Goal: Task Accomplishment & Management: Use online tool/utility

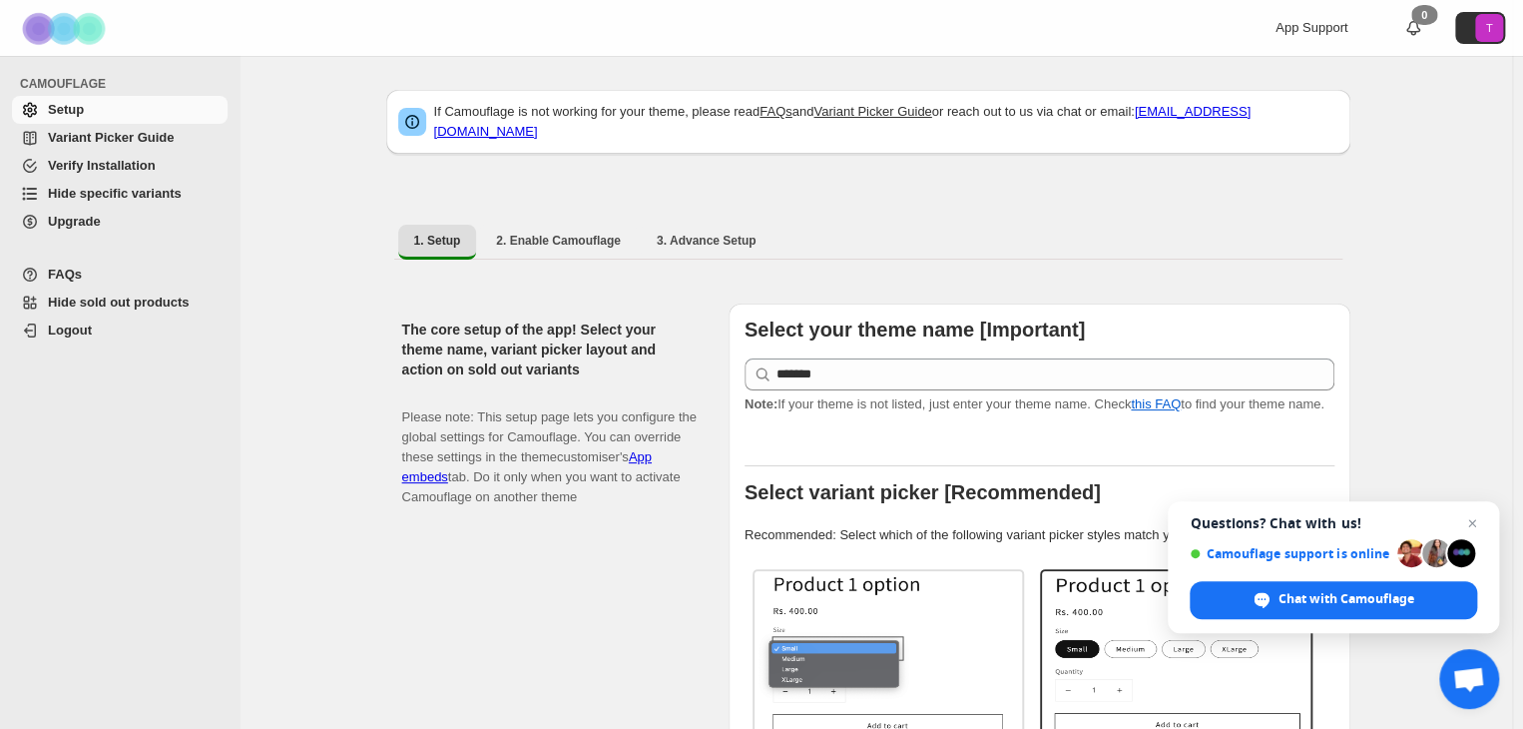
click at [101, 193] on span "Hide specific variants" at bounding box center [115, 193] width 134 height 15
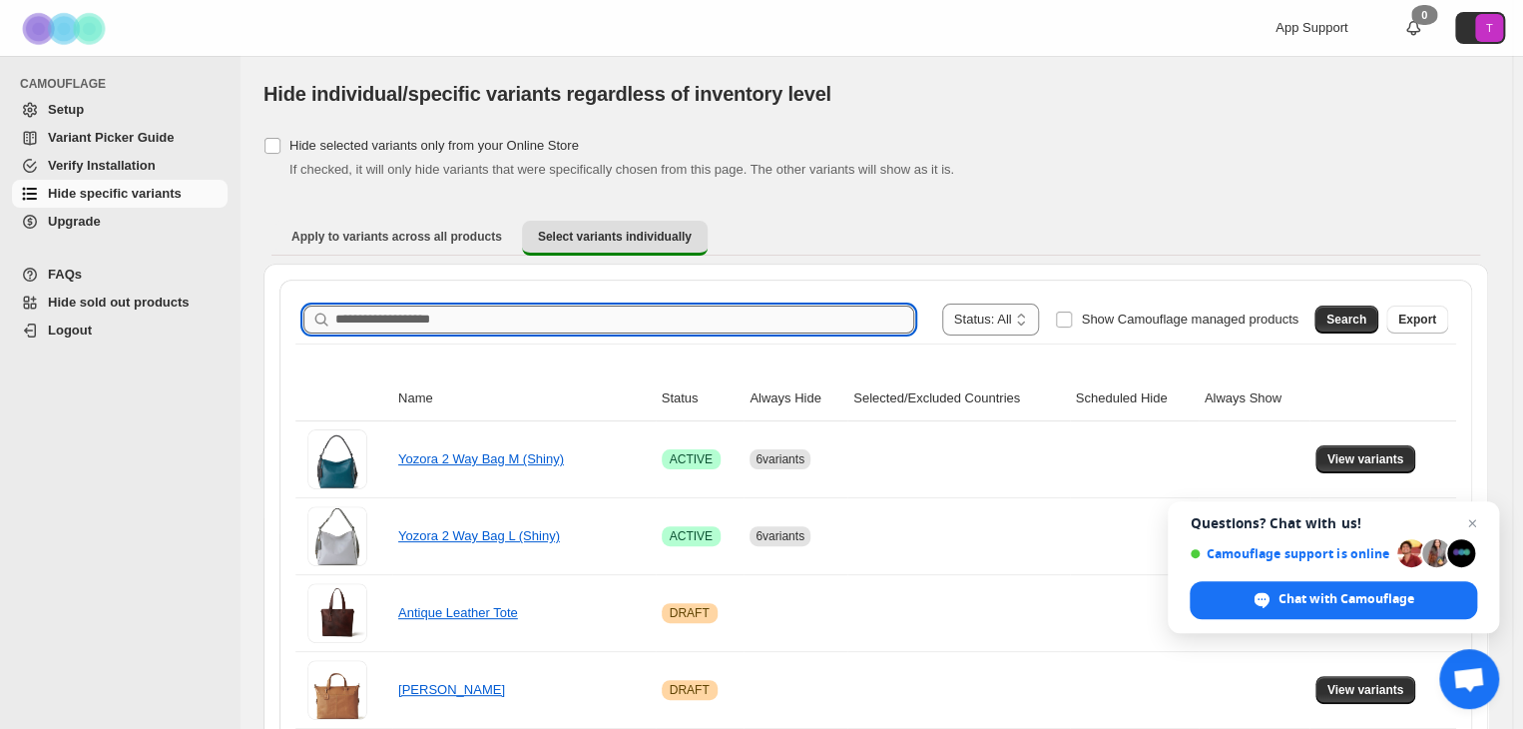
click at [439, 321] on input "Search product name" at bounding box center [624, 319] width 579 height 28
paste input "*******"
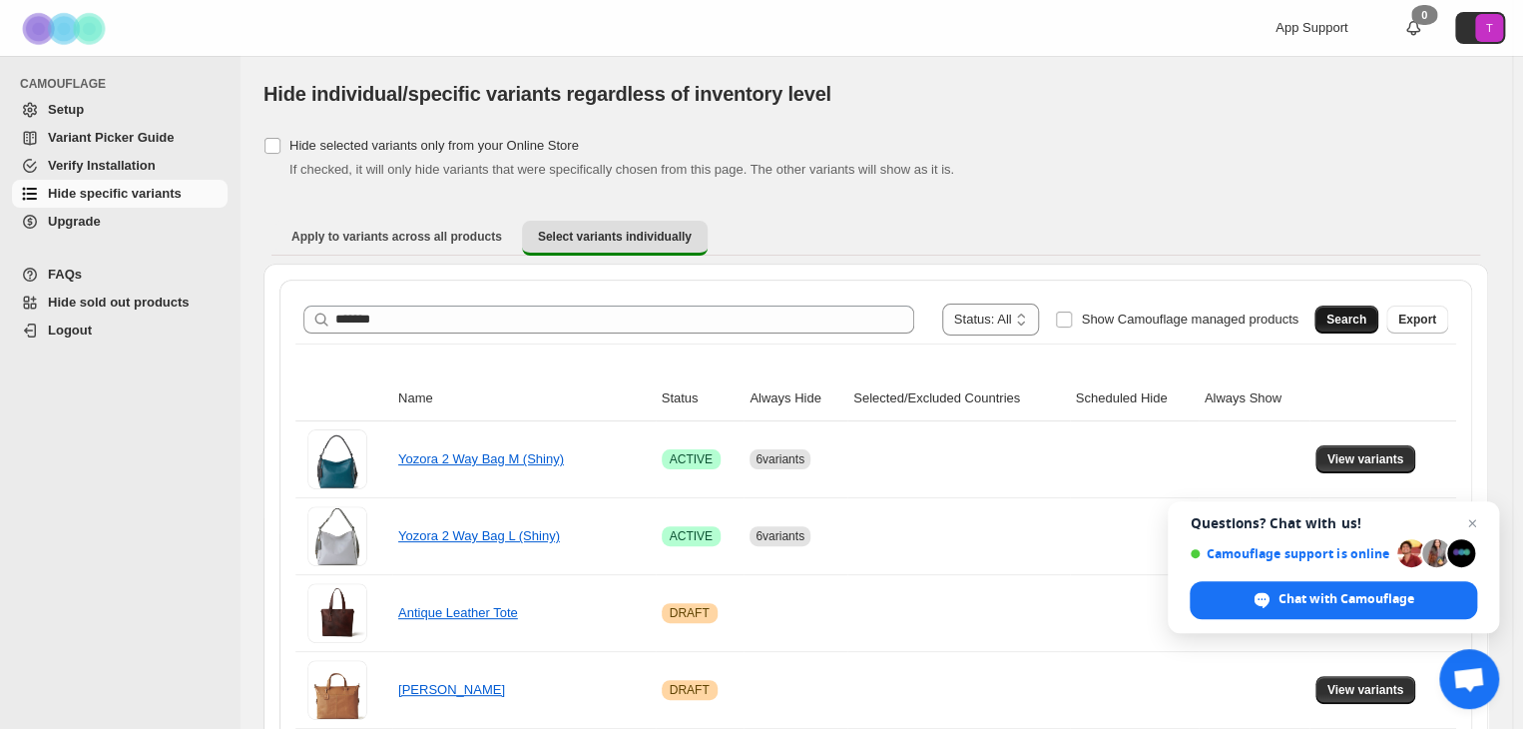
click at [1366, 323] on span "Search" at bounding box center [1346, 319] width 40 height 16
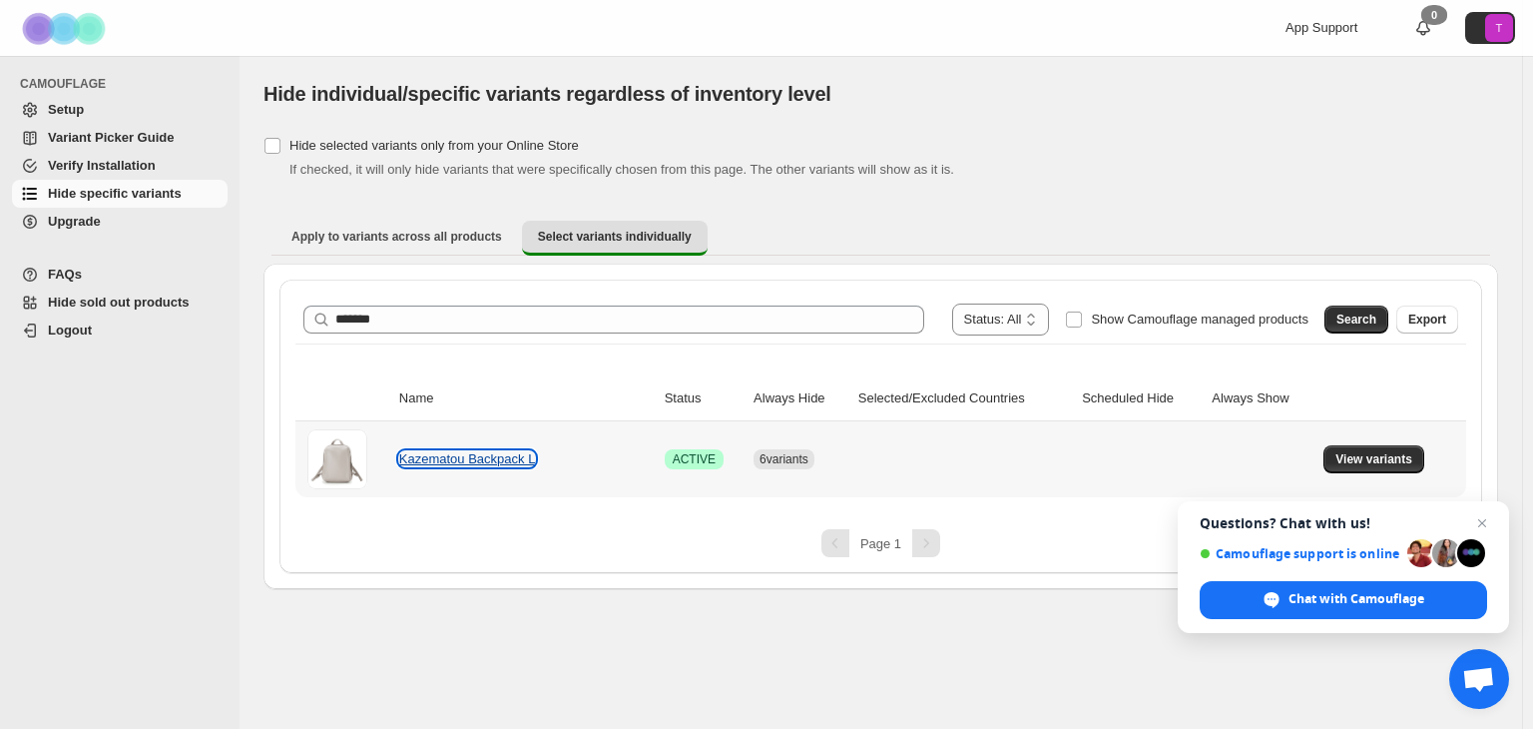
click at [491, 456] on link "Kazematou Backpack L" at bounding box center [467, 458] width 137 height 15
click at [474, 455] on link "Kazematou Backpack L" at bounding box center [467, 458] width 137 height 15
click at [1374, 462] on span "View variants" at bounding box center [1373, 459] width 77 height 16
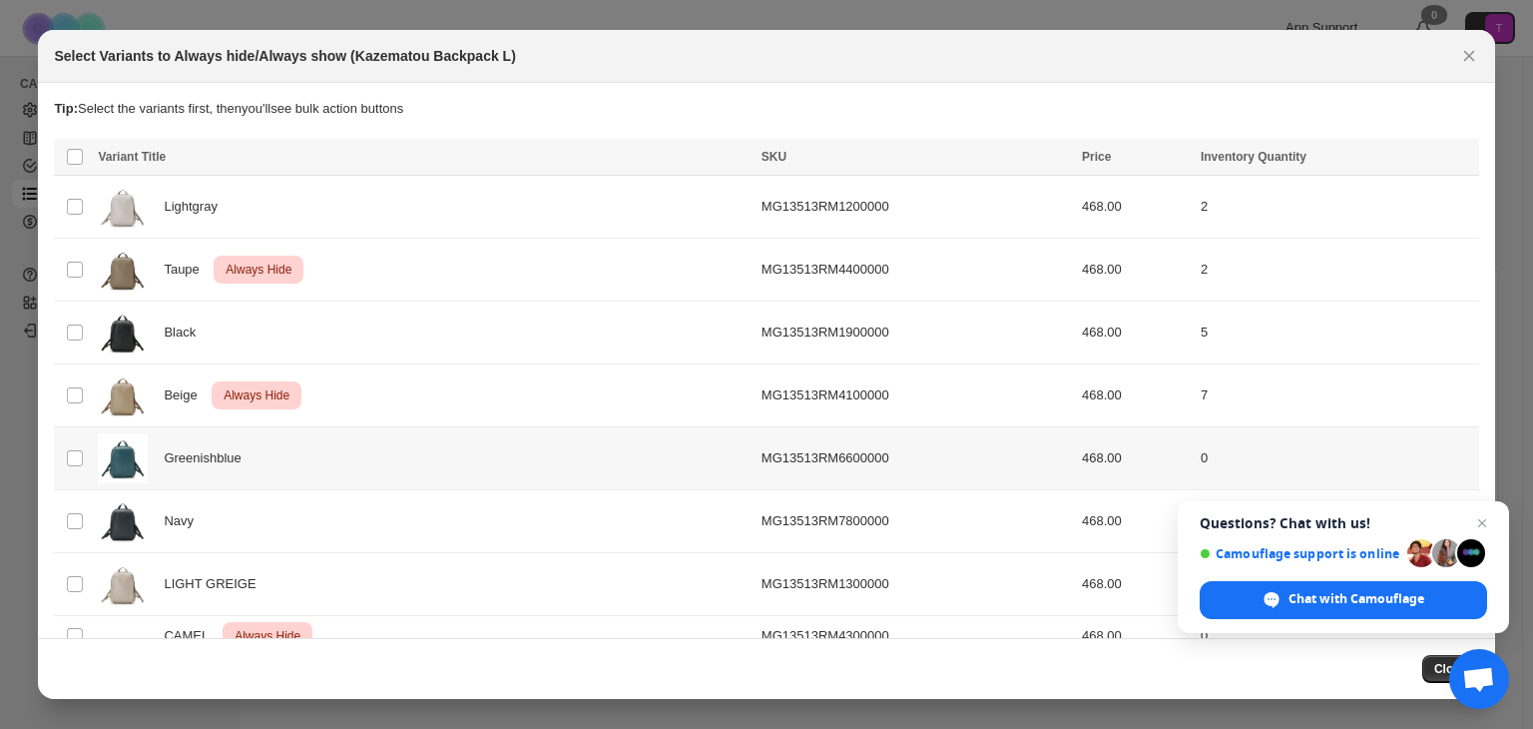
scroll to position [176, 0]
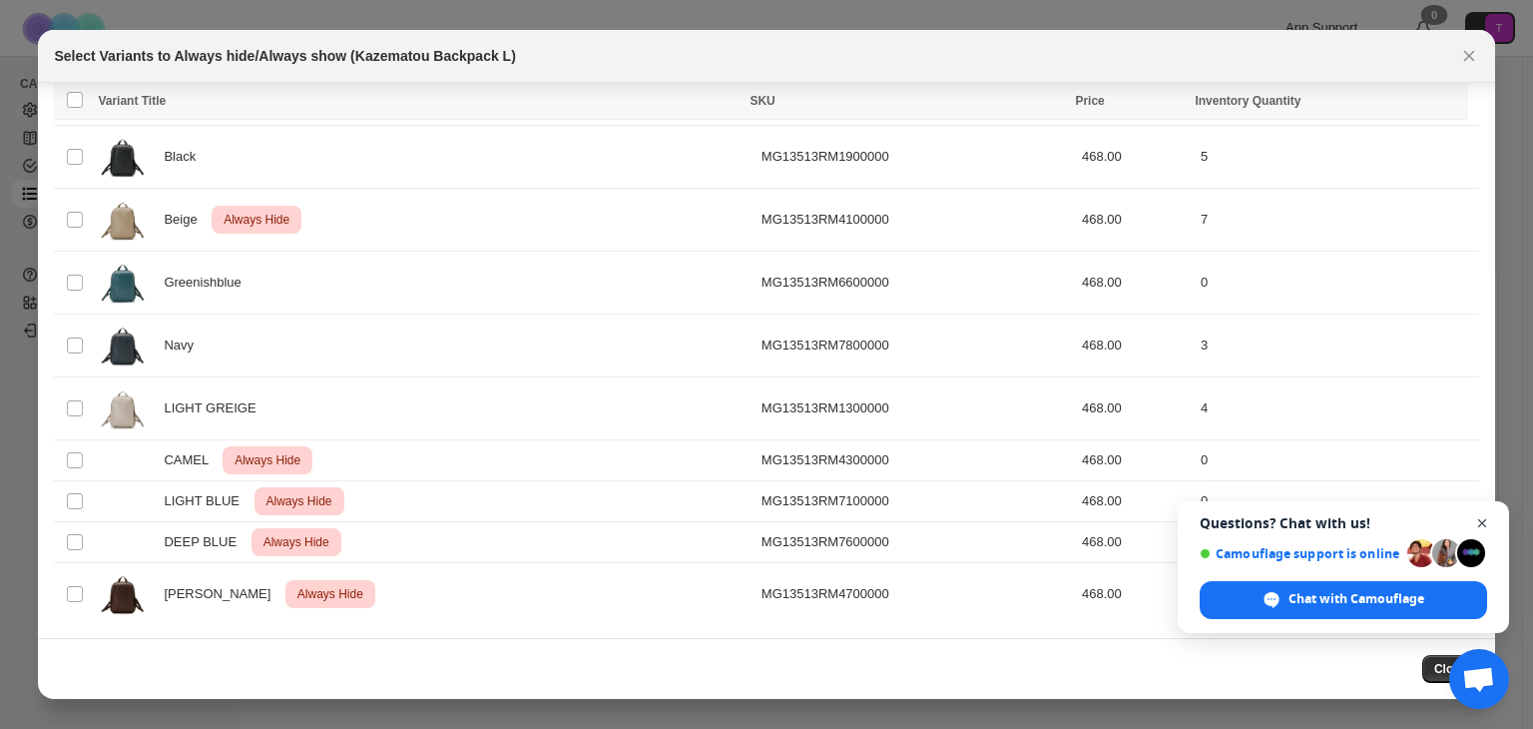
click at [1482, 522] on span "Open chat" at bounding box center [1482, 523] width 25 height 25
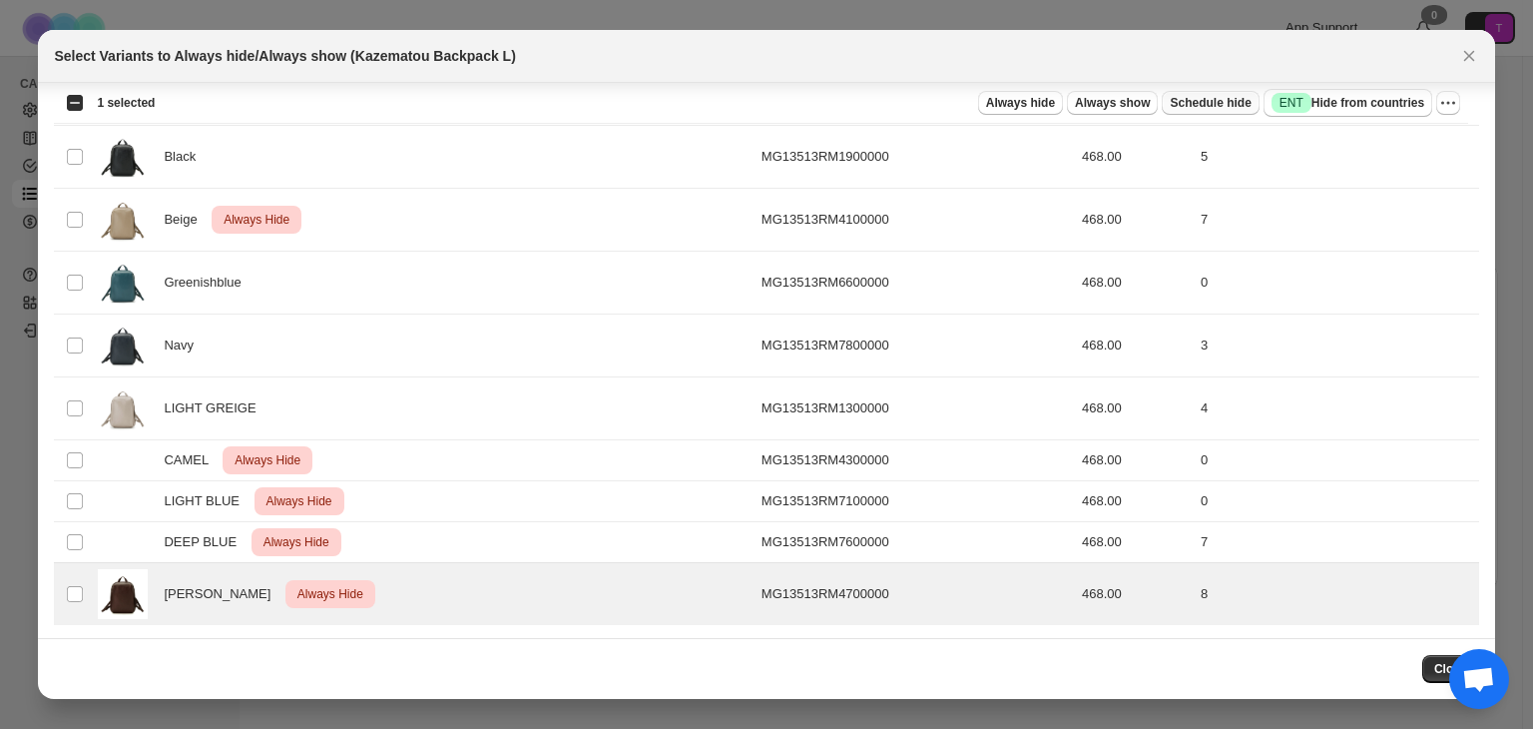
click at [1229, 101] on span "Schedule hide" at bounding box center [1210, 103] width 81 height 16
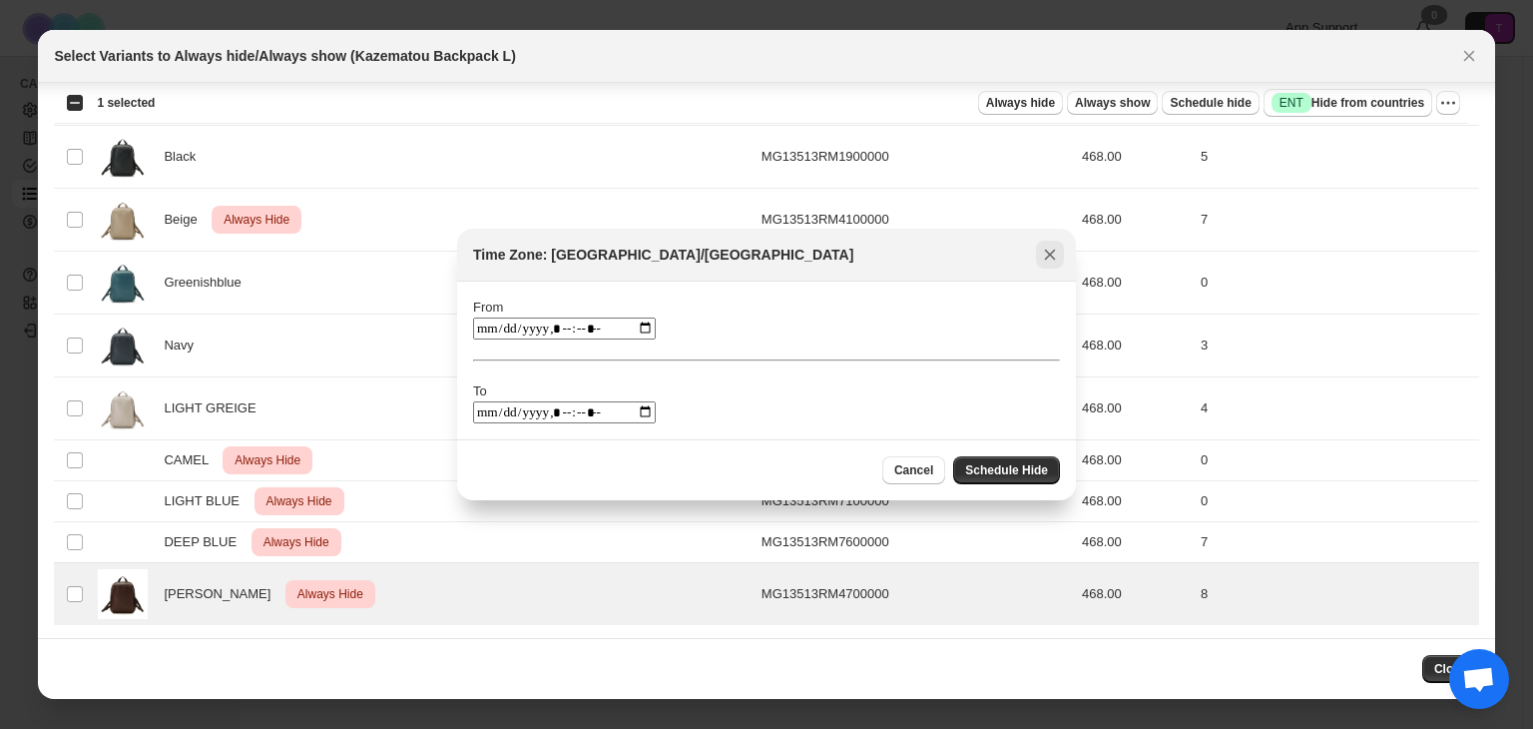
click at [1046, 252] on icon "Close" at bounding box center [1050, 255] width 11 height 11
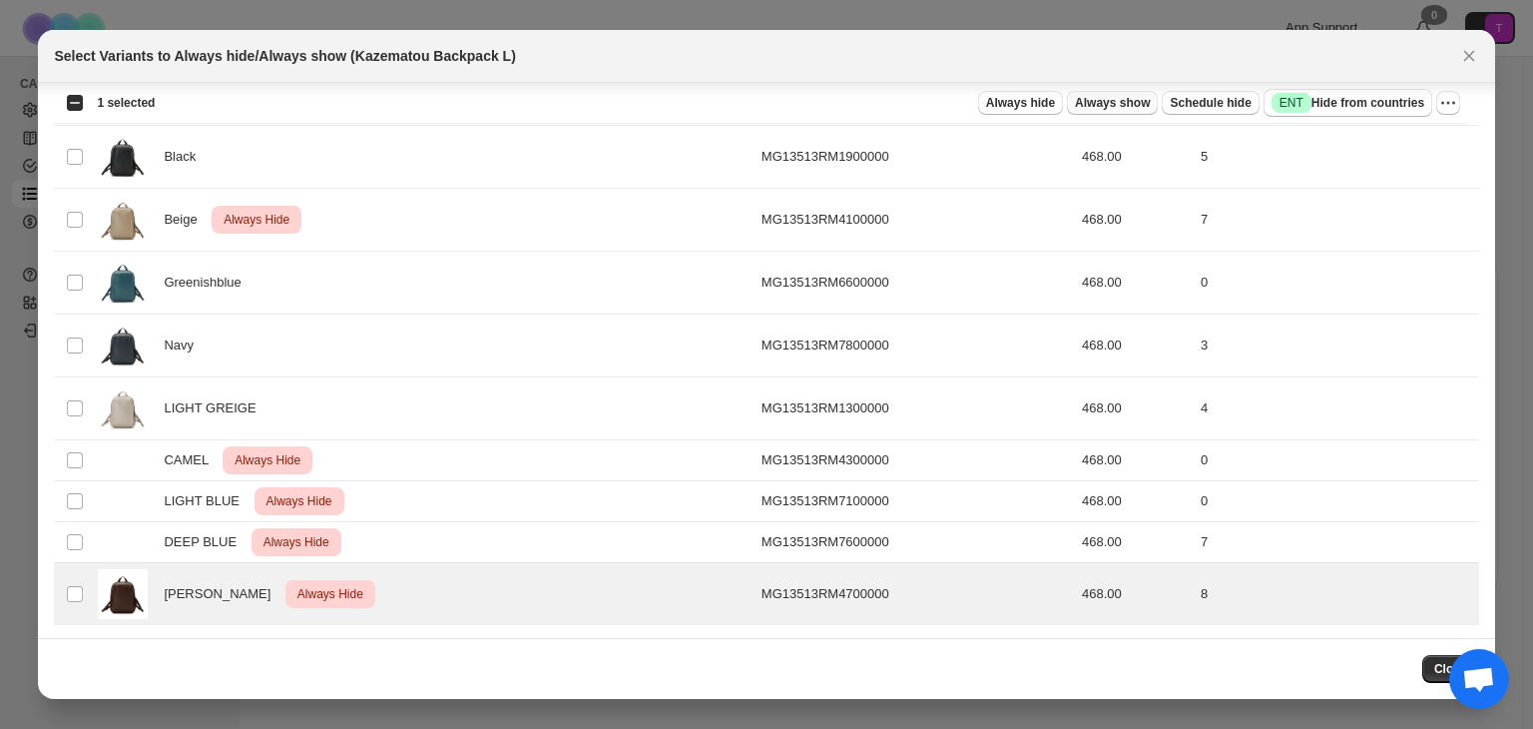
click at [1135, 102] on span "Always show" at bounding box center [1112, 103] width 75 height 16
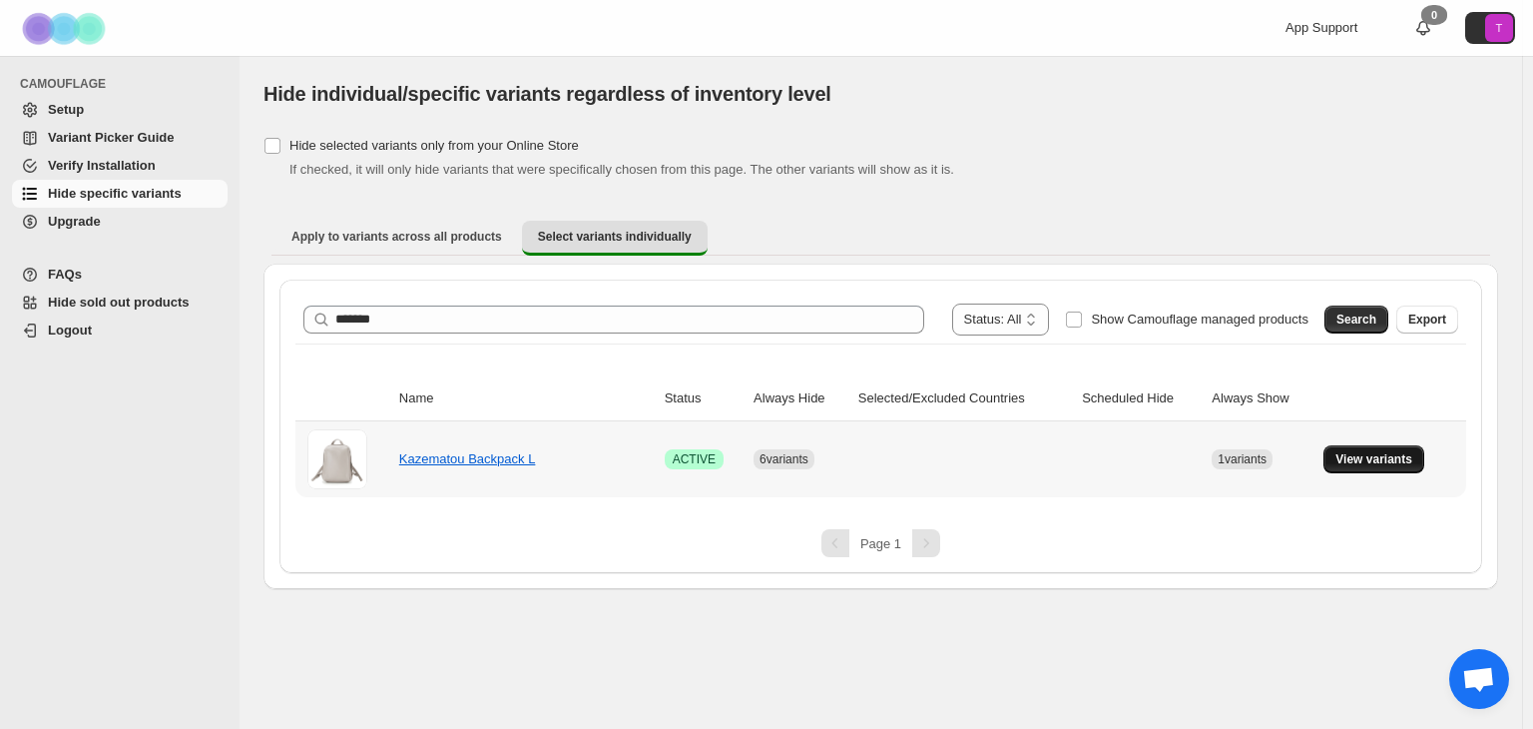
click at [1365, 452] on span "View variants" at bounding box center [1373, 459] width 77 height 16
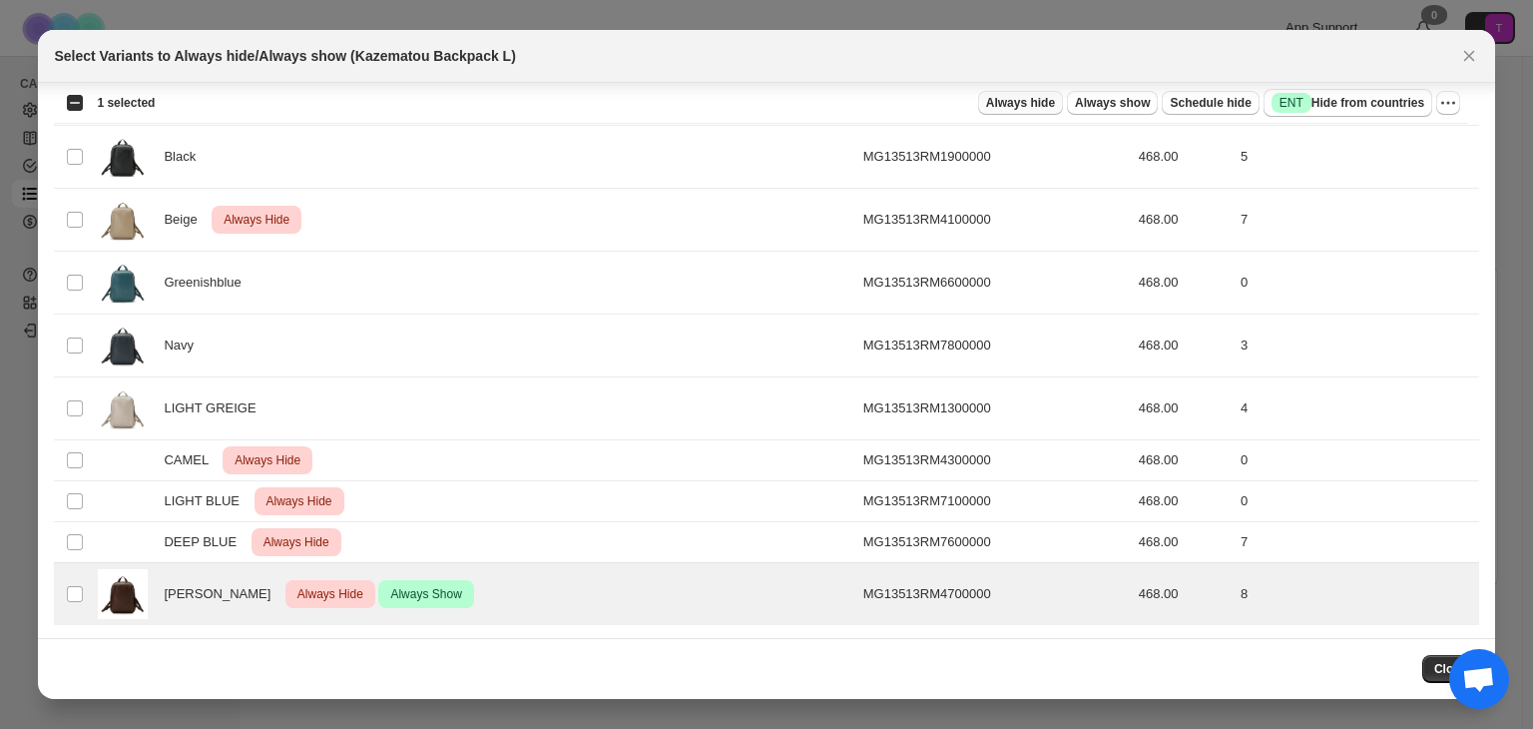
click at [1041, 100] on span "Always hide" at bounding box center [1020, 103] width 69 height 16
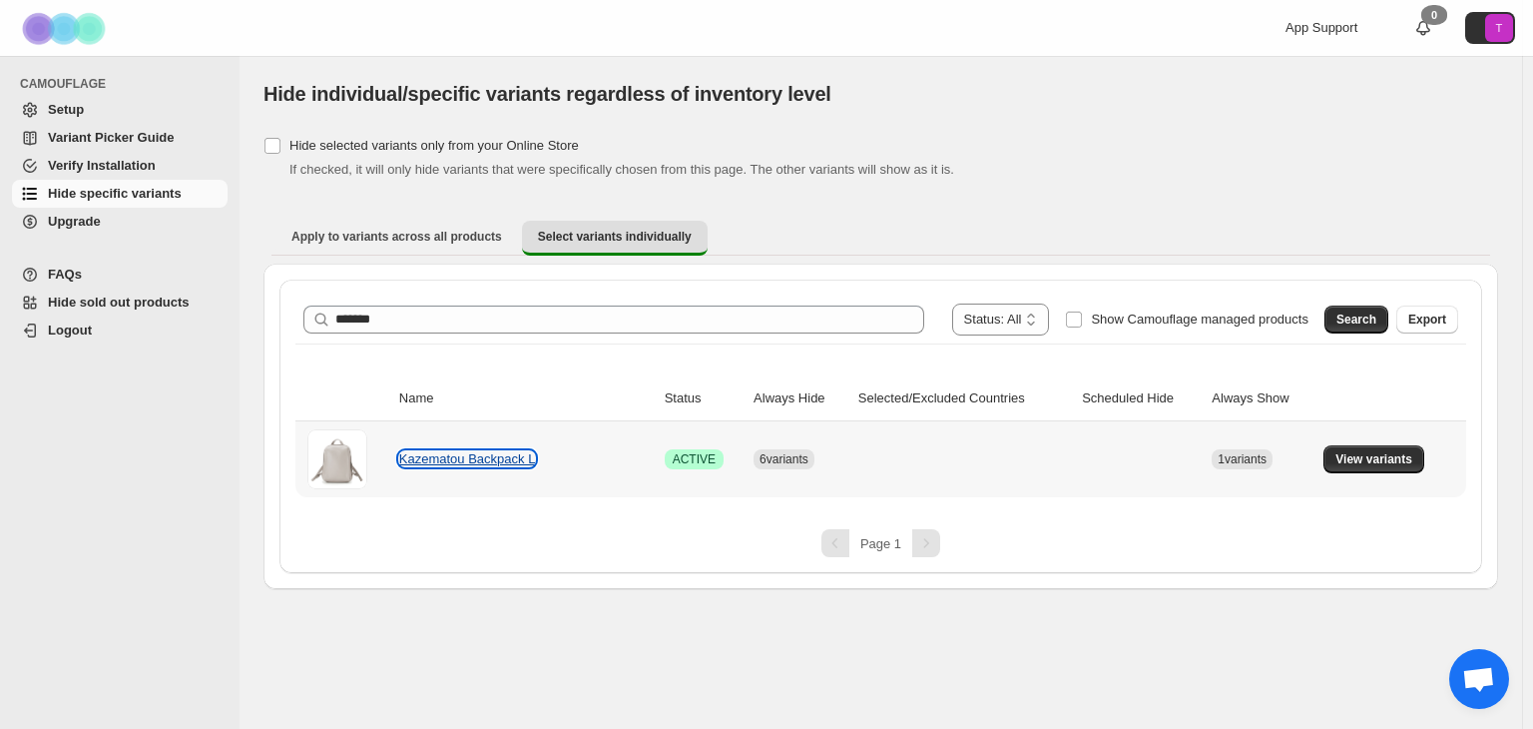
click at [489, 460] on link "Kazematou Backpack L" at bounding box center [467, 458] width 137 height 15
click at [1348, 457] on span "View variants" at bounding box center [1373, 459] width 77 height 16
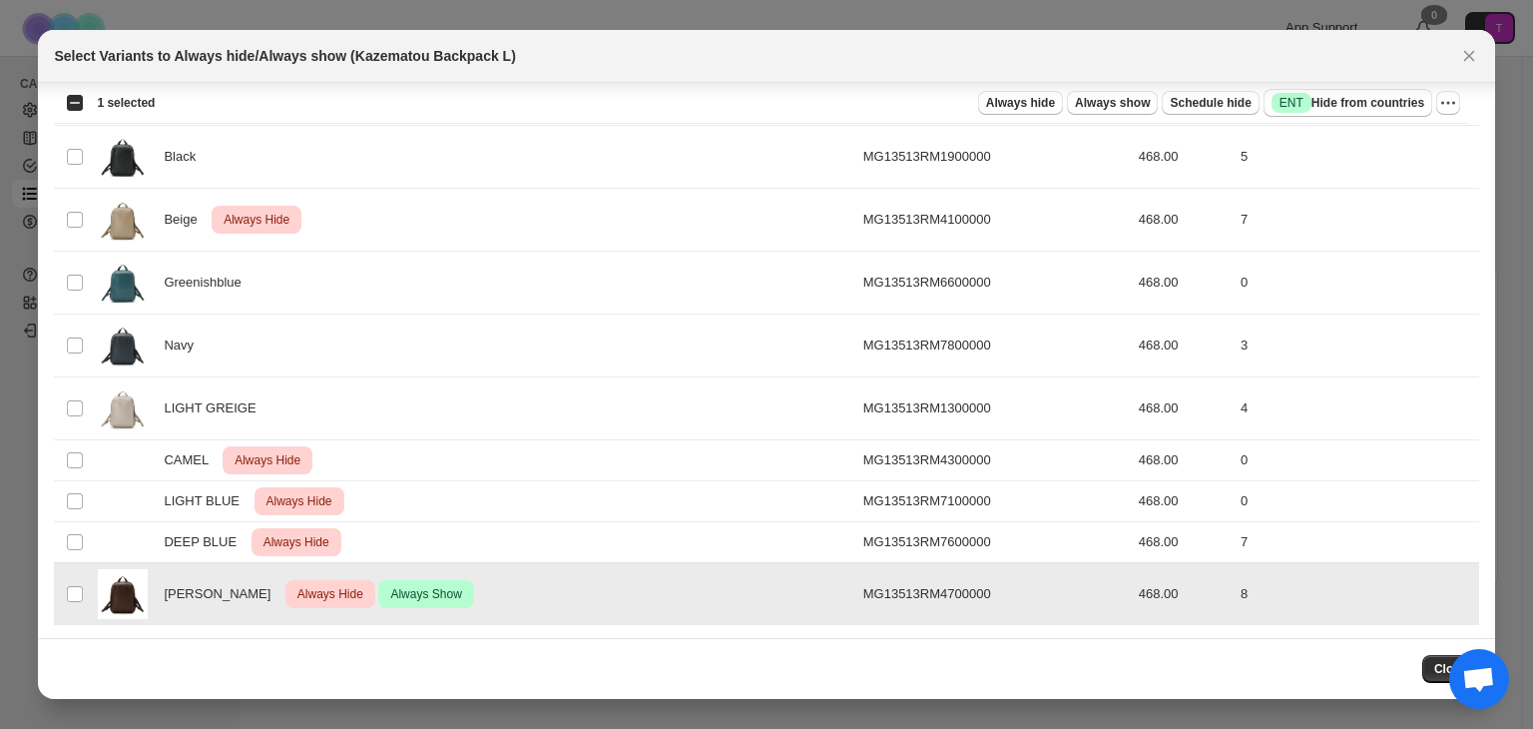
click at [334, 591] on span "Always Hide" at bounding box center [330, 594] width 74 height 24
click at [1129, 97] on span "Always show" at bounding box center [1112, 103] width 75 height 16
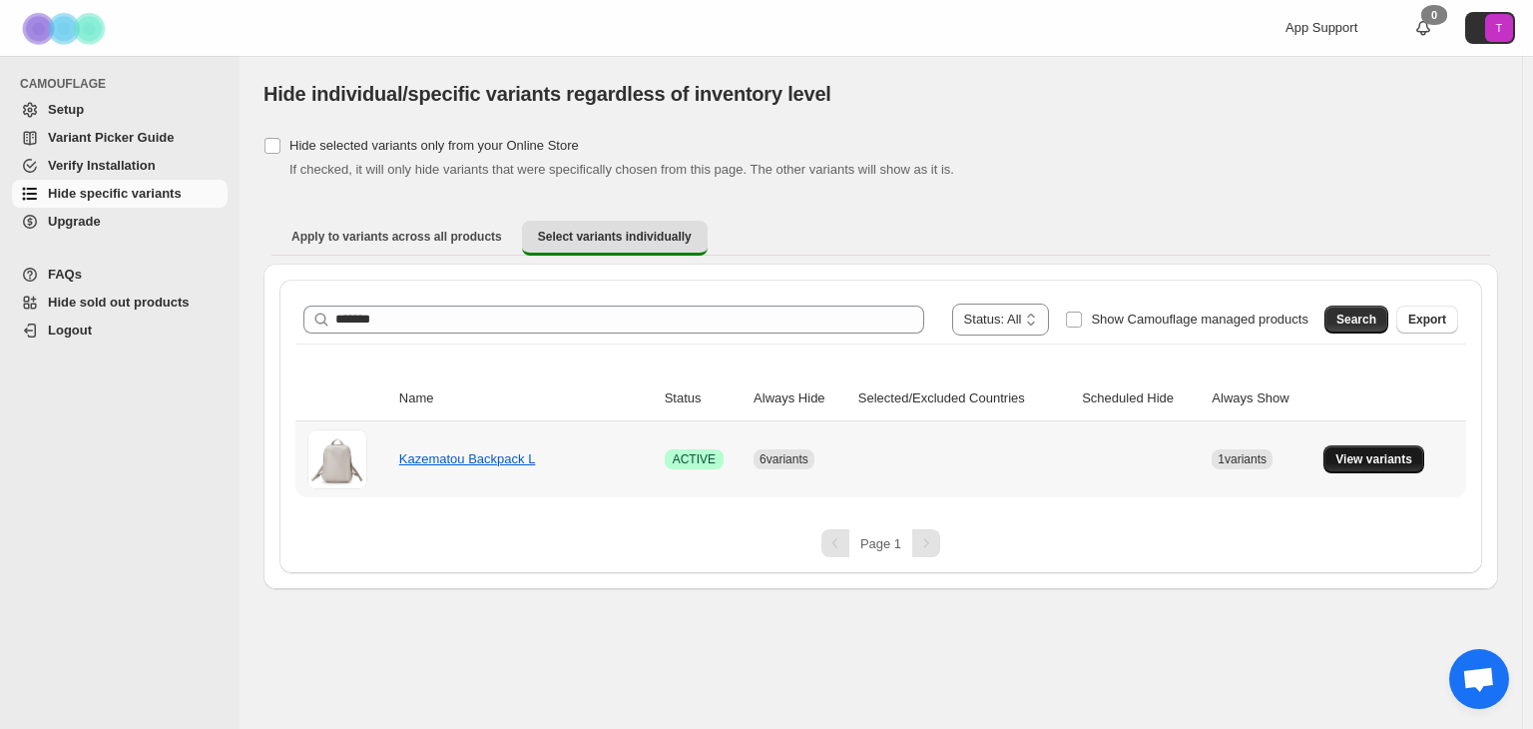
click at [1382, 459] on span "View variants" at bounding box center [1373, 459] width 77 height 16
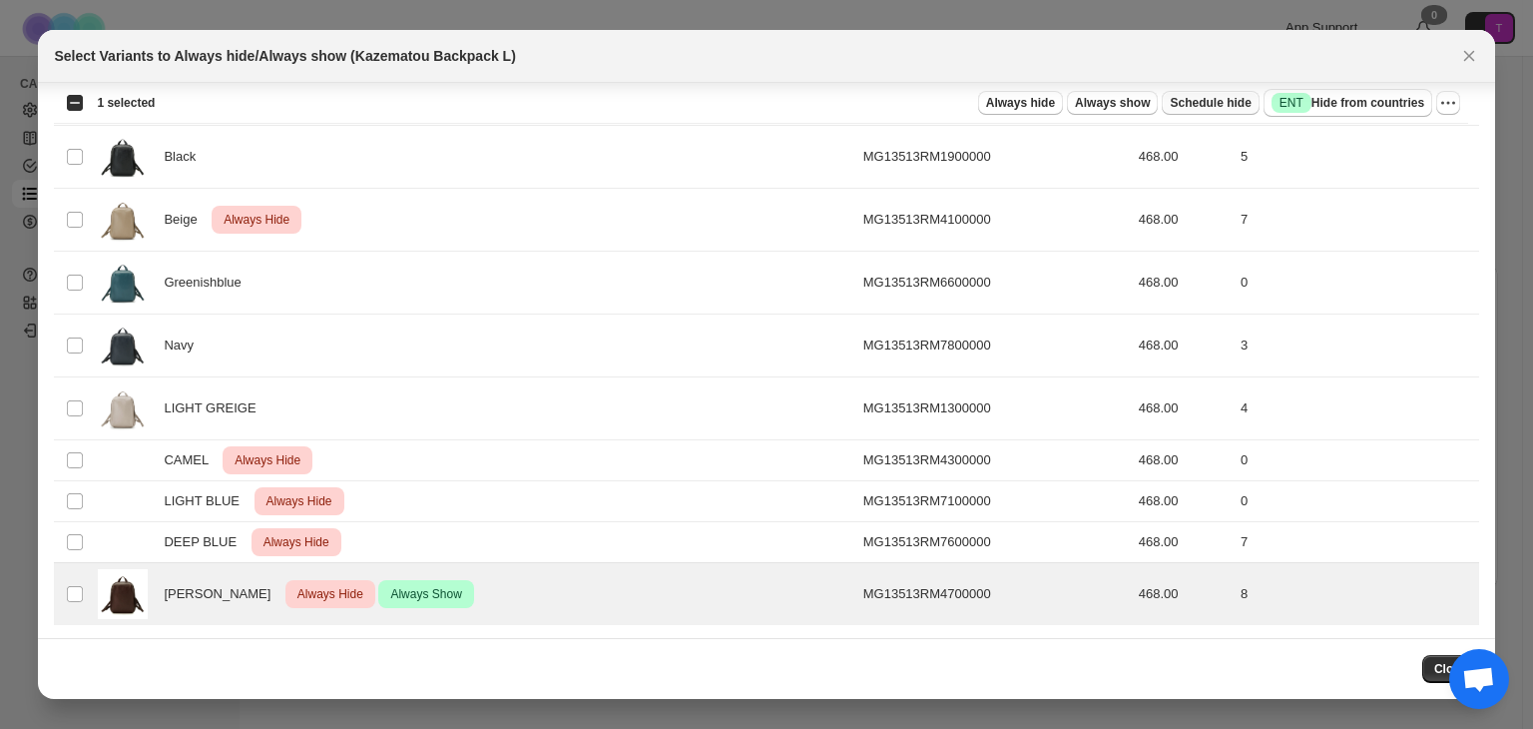
click at [1217, 106] on span "Schedule hide" at bounding box center [1210, 103] width 81 height 16
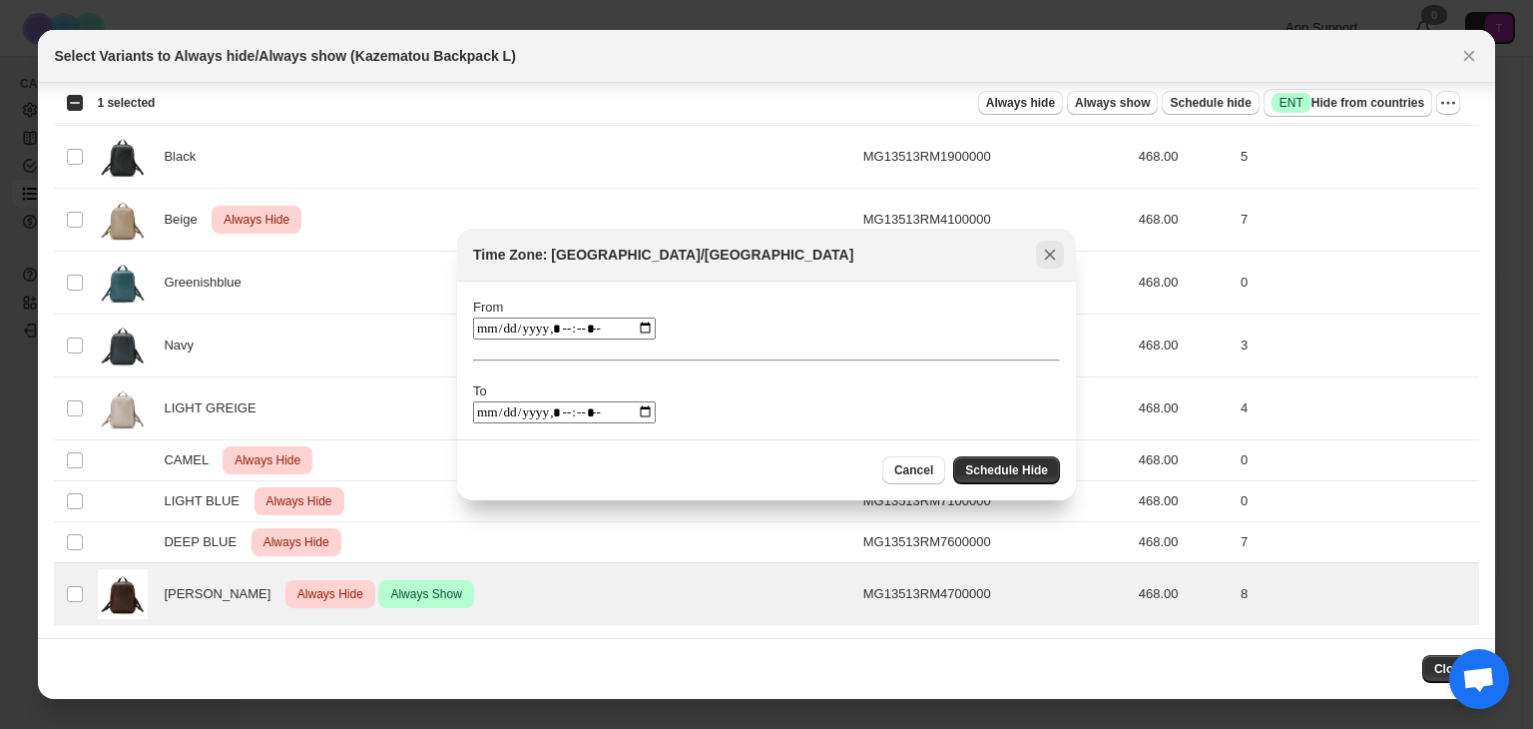
click at [1044, 254] on icon "Close" at bounding box center [1050, 255] width 20 height 20
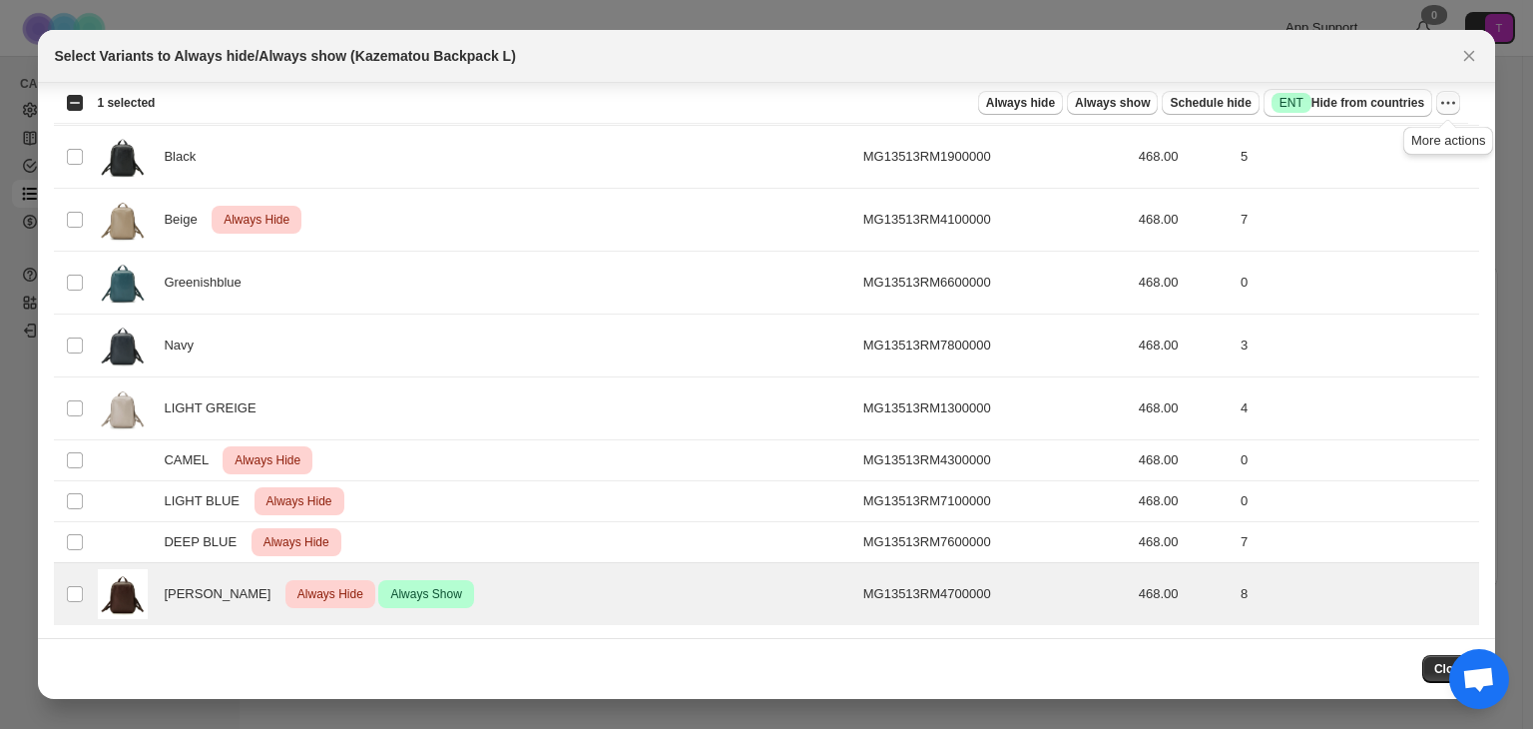
click at [1452, 105] on icon "More actions" at bounding box center [1448, 103] width 20 height 20
click at [1405, 138] on span "Undo always hide" at bounding box center [1376, 142] width 145 height 20
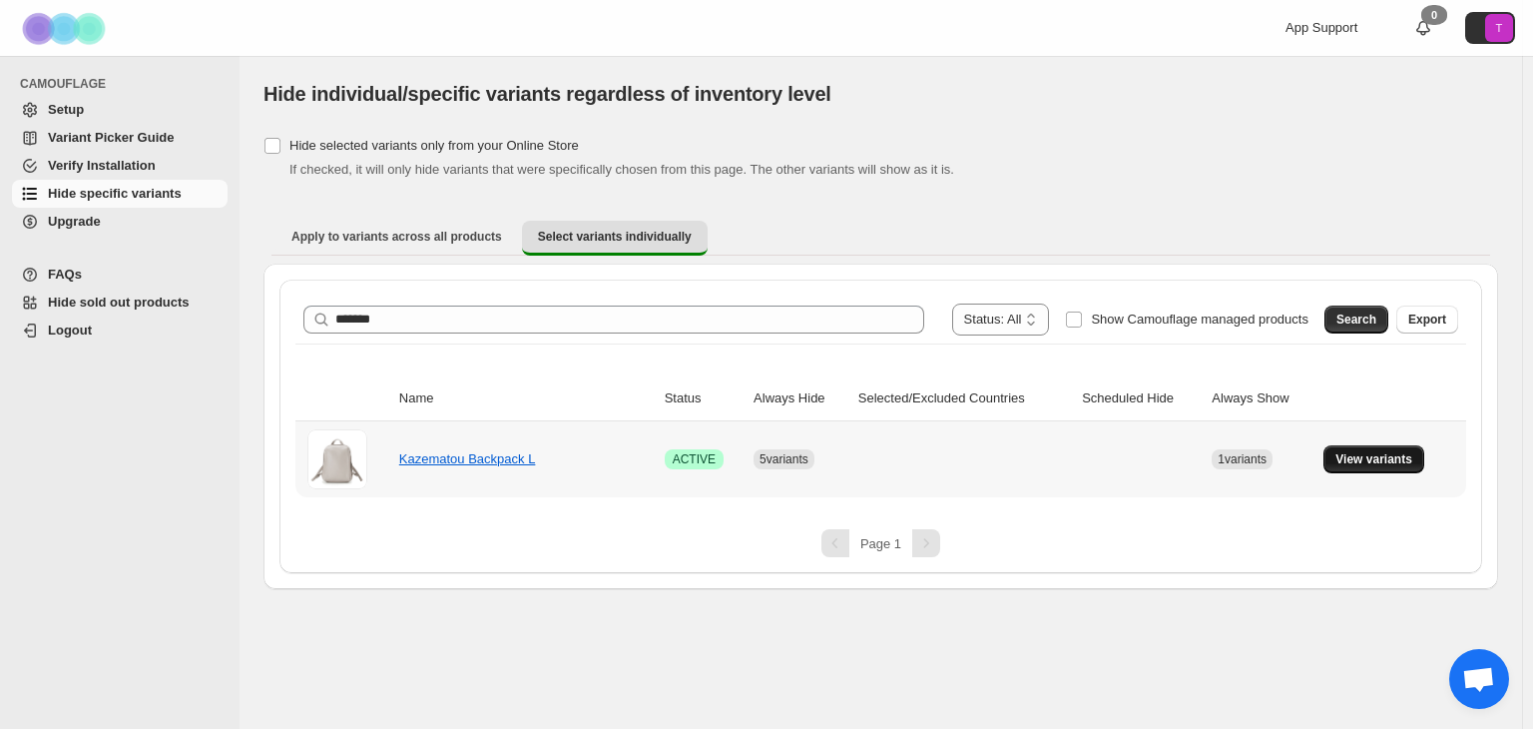
click at [1376, 452] on span "View variants" at bounding box center [1373, 459] width 77 height 16
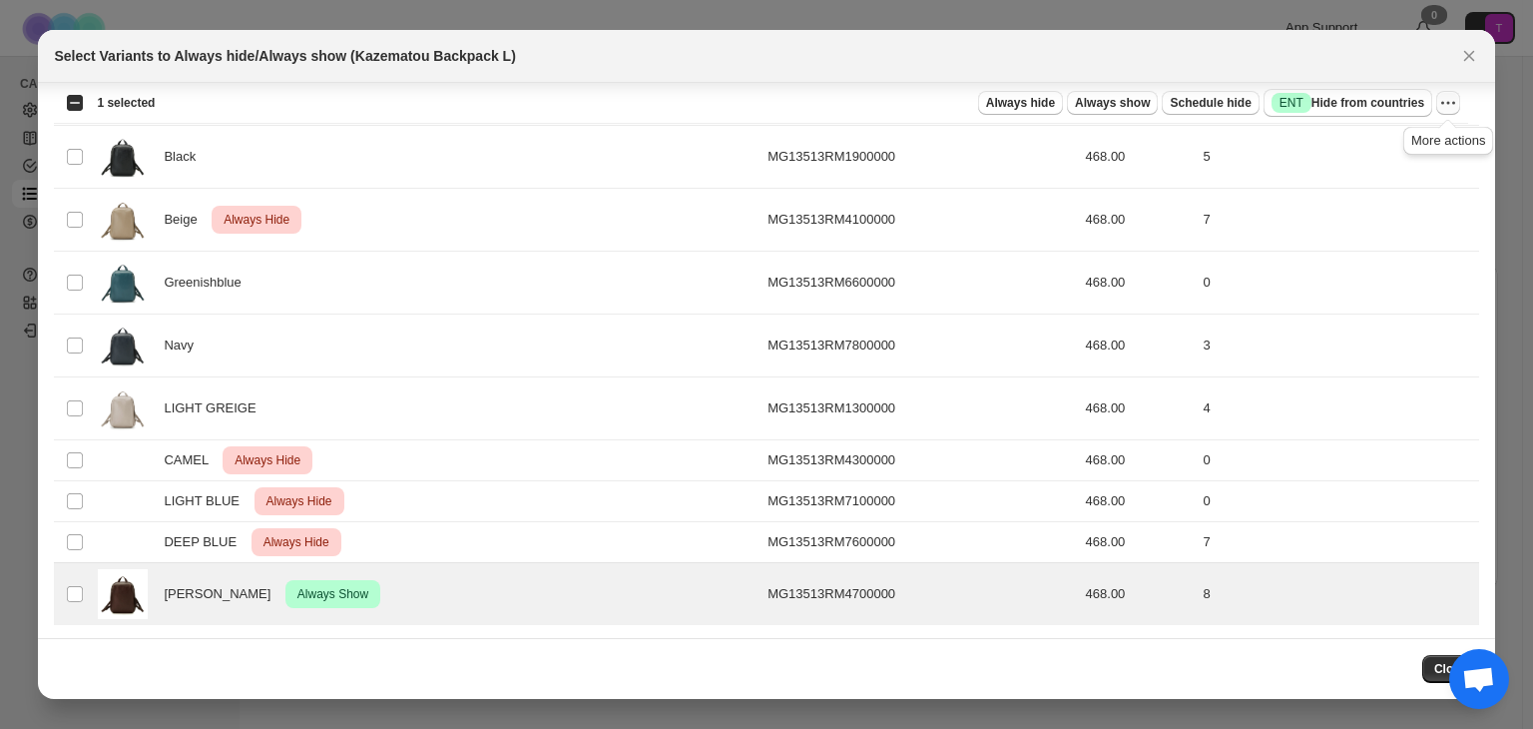
click at [1449, 105] on icon "More actions" at bounding box center [1448, 103] width 20 height 20
click at [1389, 175] on span "Undo always show" at bounding box center [1358, 175] width 108 height 15
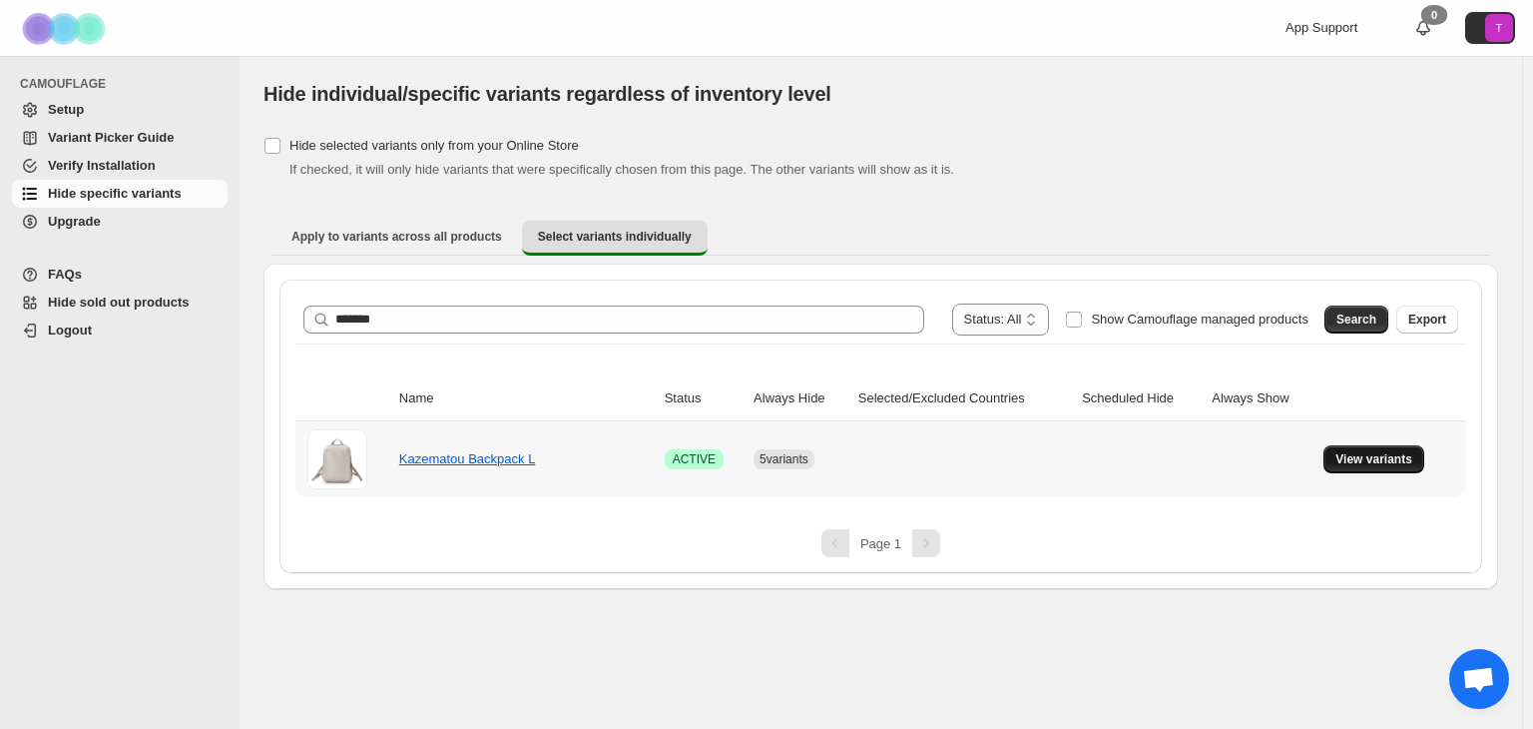
click at [1381, 454] on span "View variants" at bounding box center [1373, 459] width 77 height 16
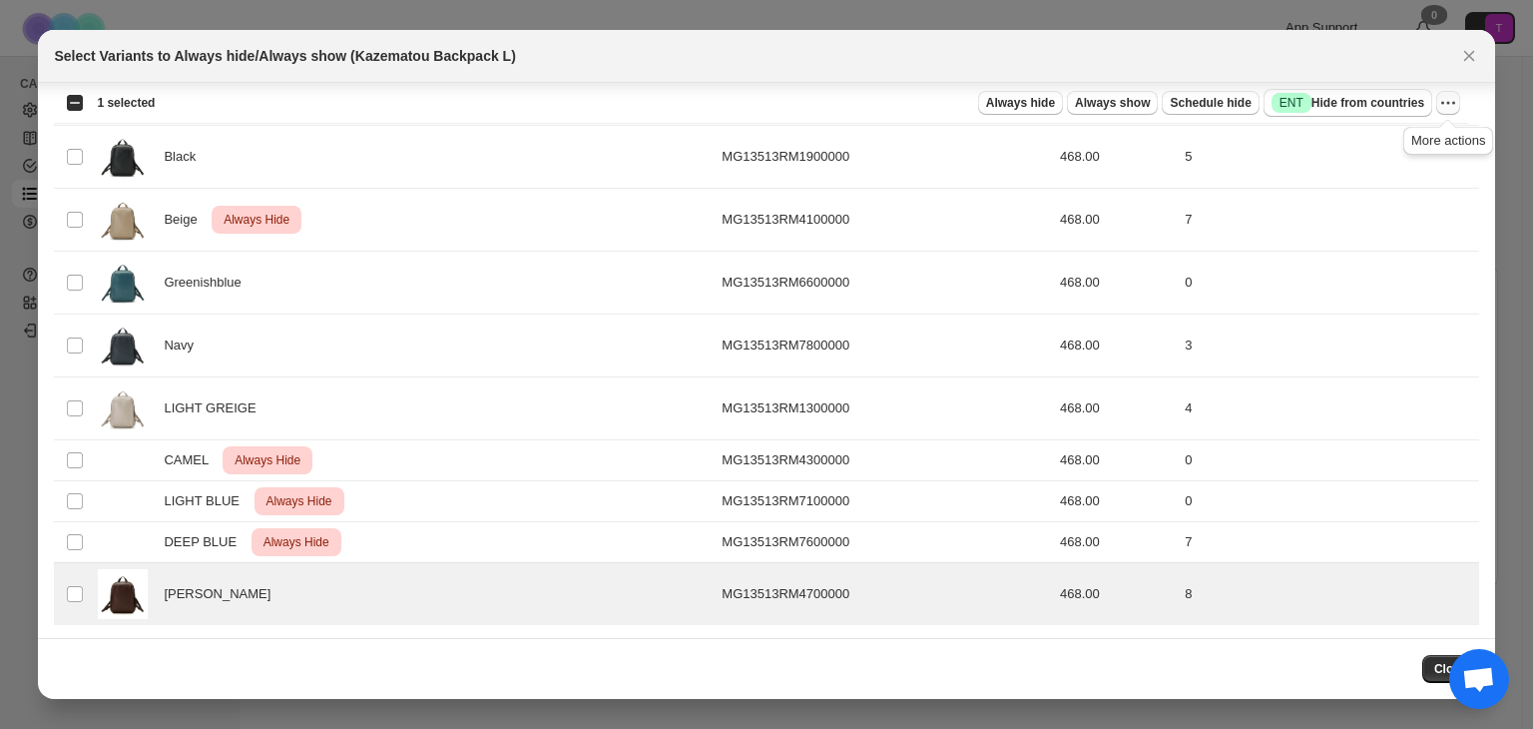
click at [1445, 101] on icon "More actions" at bounding box center [1448, 103] width 20 height 20
click at [1127, 57] on div "Select Variants to Always hide/Always show (Kazematou Backpack L)" at bounding box center [748, 56] width 1388 height 20
click at [1451, 103] on icon "More actions" at bounding box center [1448, 103] width 20 height 20
click at [1478, 104] on section "Tip: Select the variants first, then you'll see bulk action buttons Loading pro…" at bounding box center [766, 274] width 1456 height 734
click at [1429, 673] on button "Close" at bounding box center [1450, 669] width 57 height 28
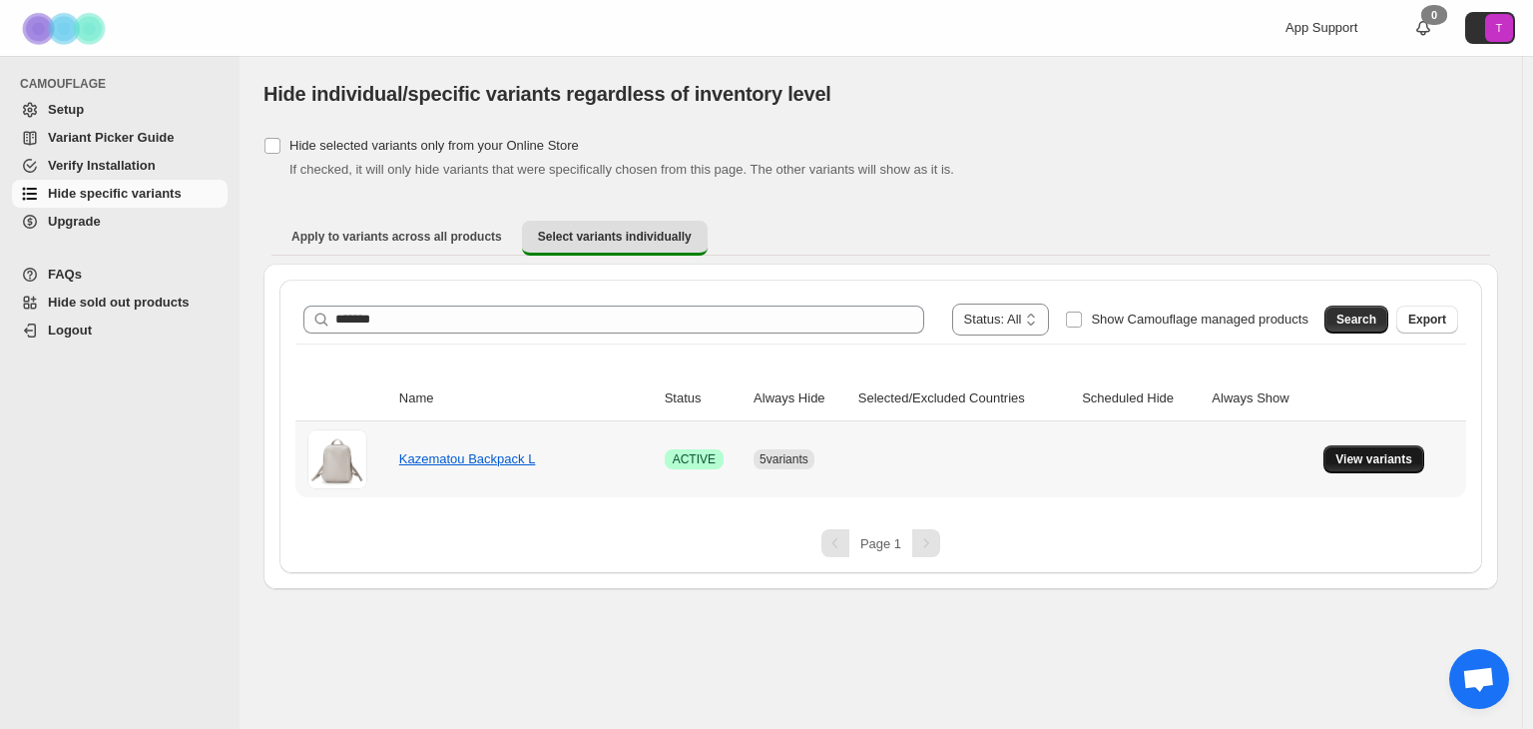
click at [1383, 458] on span "View variants" at bounding box center [1373, 459] width 77 height 16
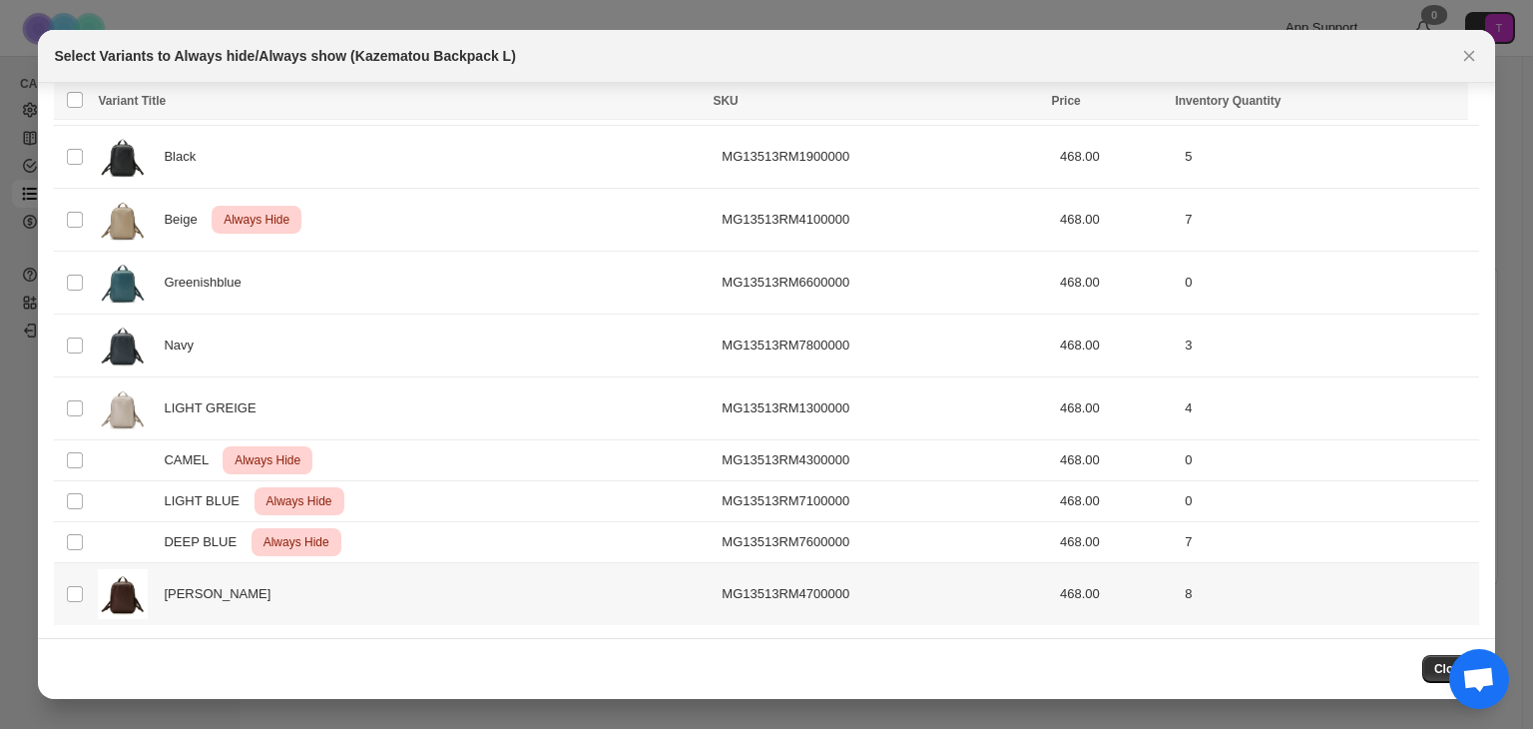
click at [119, 588] on img ":r5l:" at bounding box center [123, 594] width 50 height 50
click at [1230, 101] on span "Schedule hide" at bounding box center [1210, 103] width 81 height 16
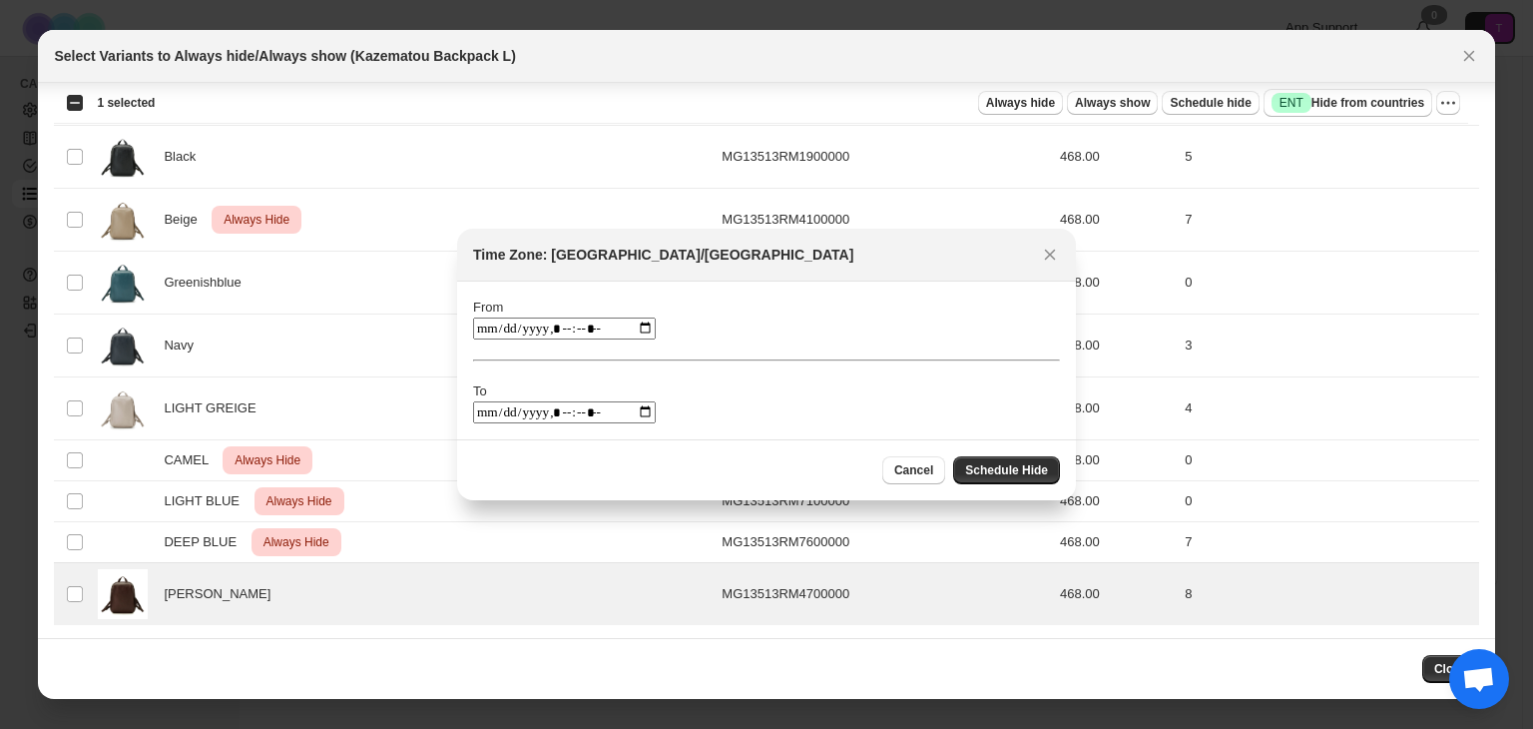
click at [655, 328] on input ":r66:" at bounding box center [564, 328] width 183 height 22
click at [662, 325] on div "From To" at bounding box center [766, 360] width 587 height 126
click at [1054, 252] on icon "Close" at bounding box center [1050, 255] width 11 height 11
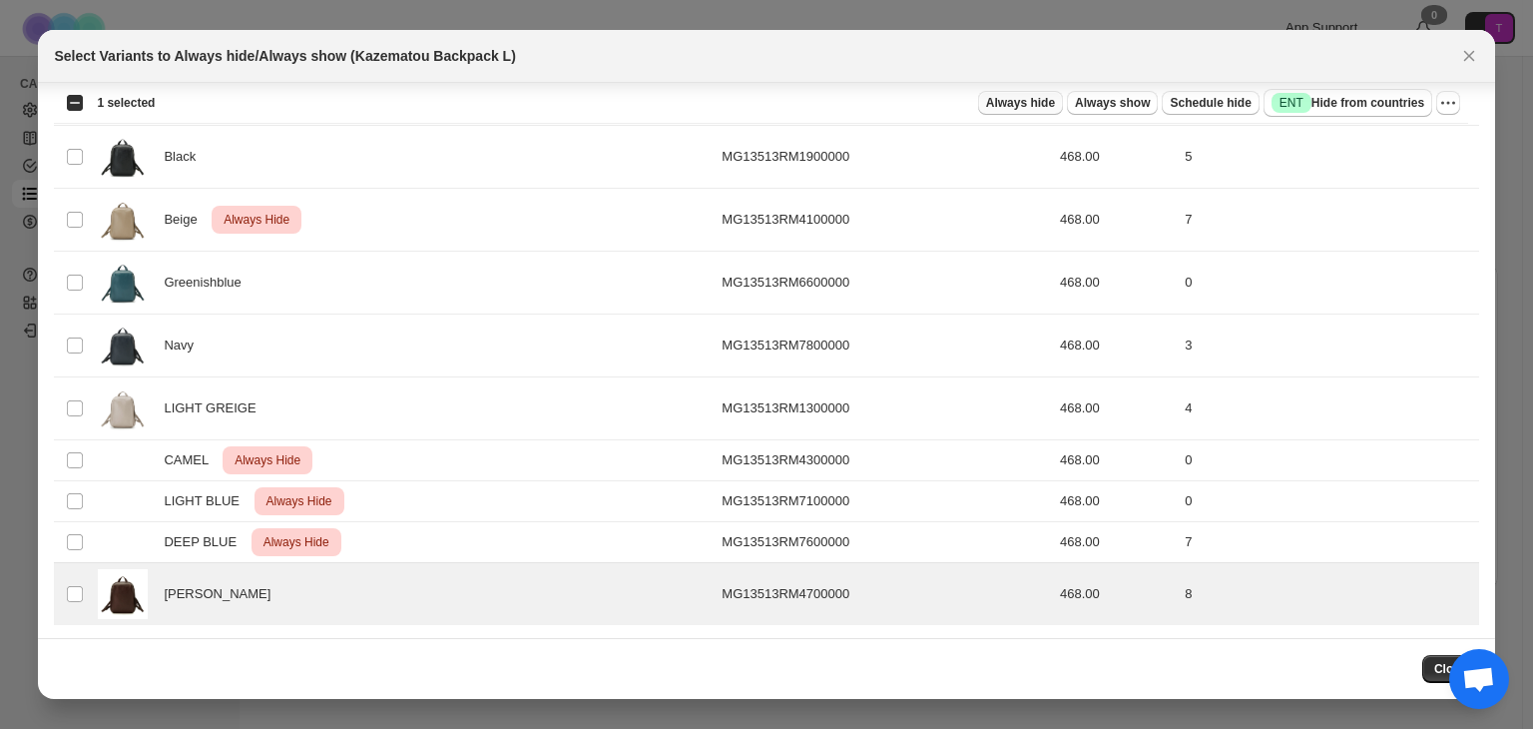
click at [1038, 108] on span "Always hide" at bounding box center [1020, 103] width 69 height 16
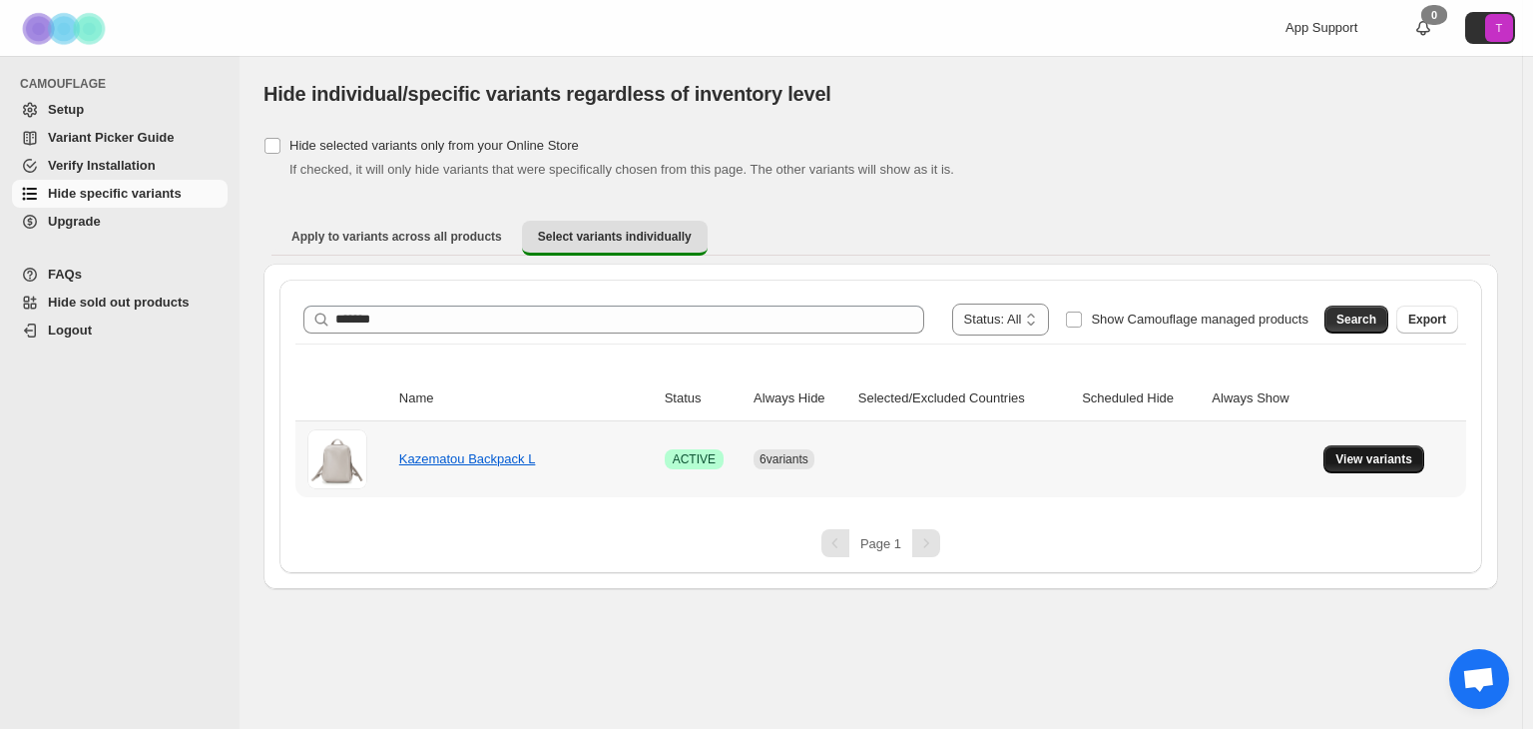
click at [1389, 452] on span "View variants" at bounding box center [1373, 459] width 77 height 16
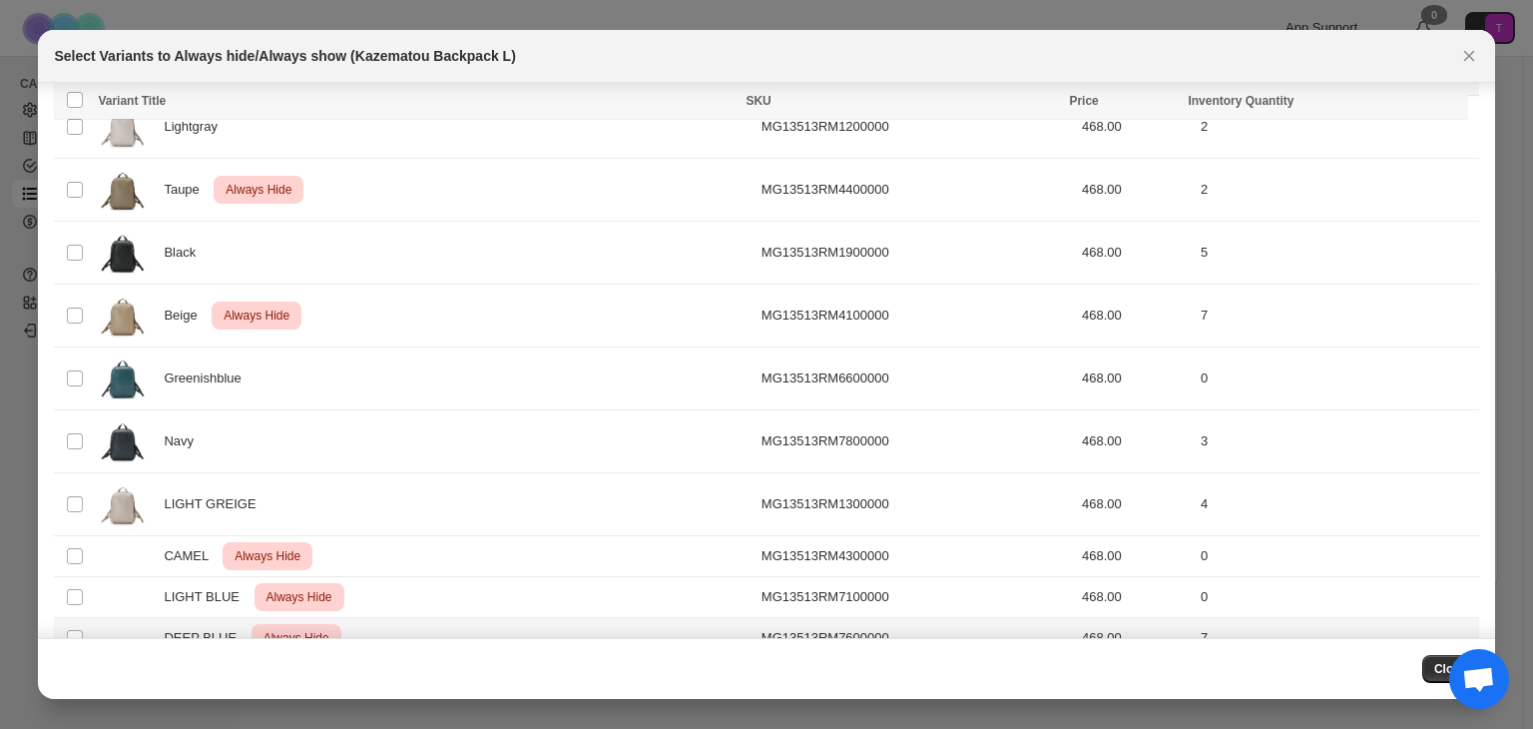
scroll to position [0, 0]
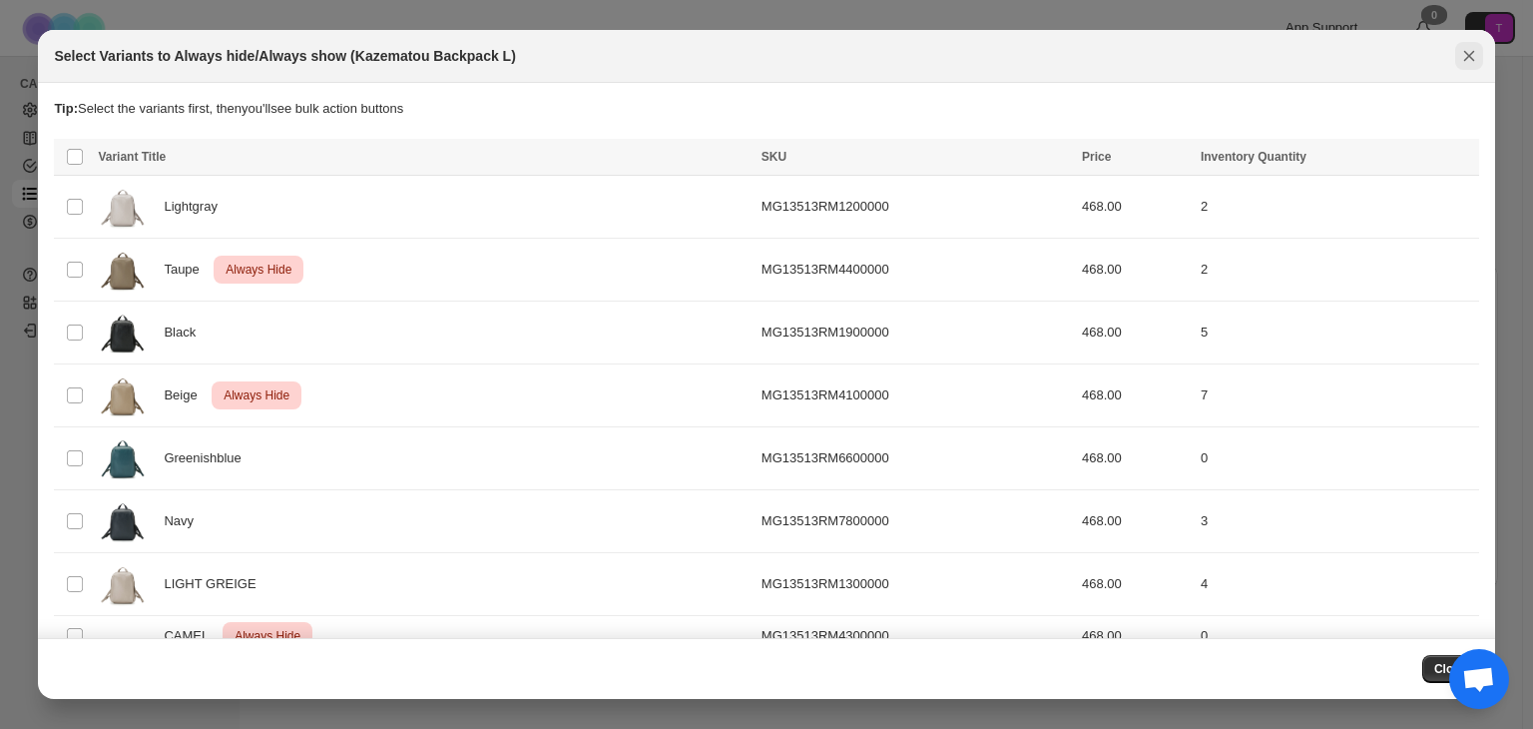
click at [1470, 49] on icon "Close" at bounding box center [1469, 56] width 20 height 20
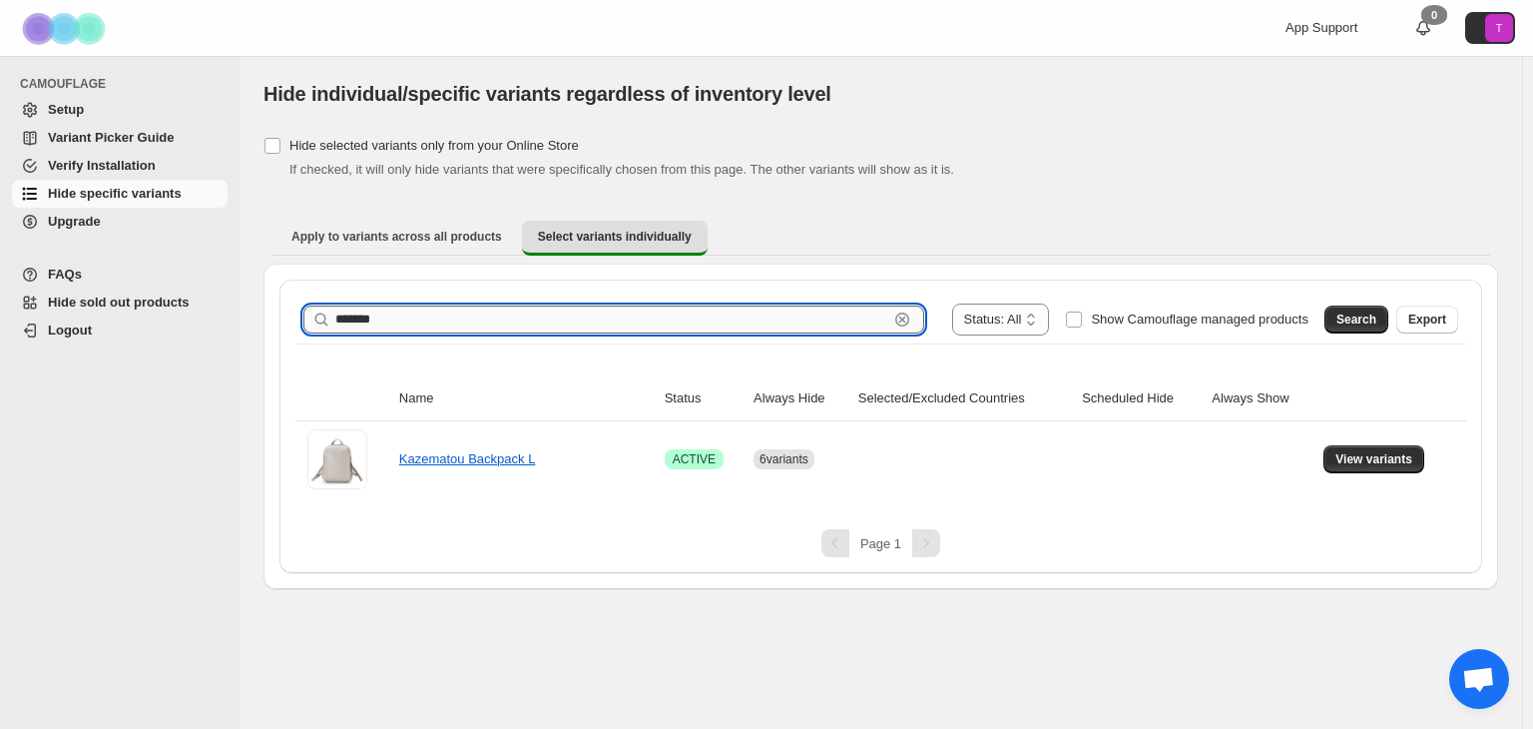
click at [455, 317] on input "*******" at bounding box center [611, 319] width 553 height 28
paste input "text"
click at [1360, 324] on span "Search" at bounding box center [1356, 319] width 40 height 16
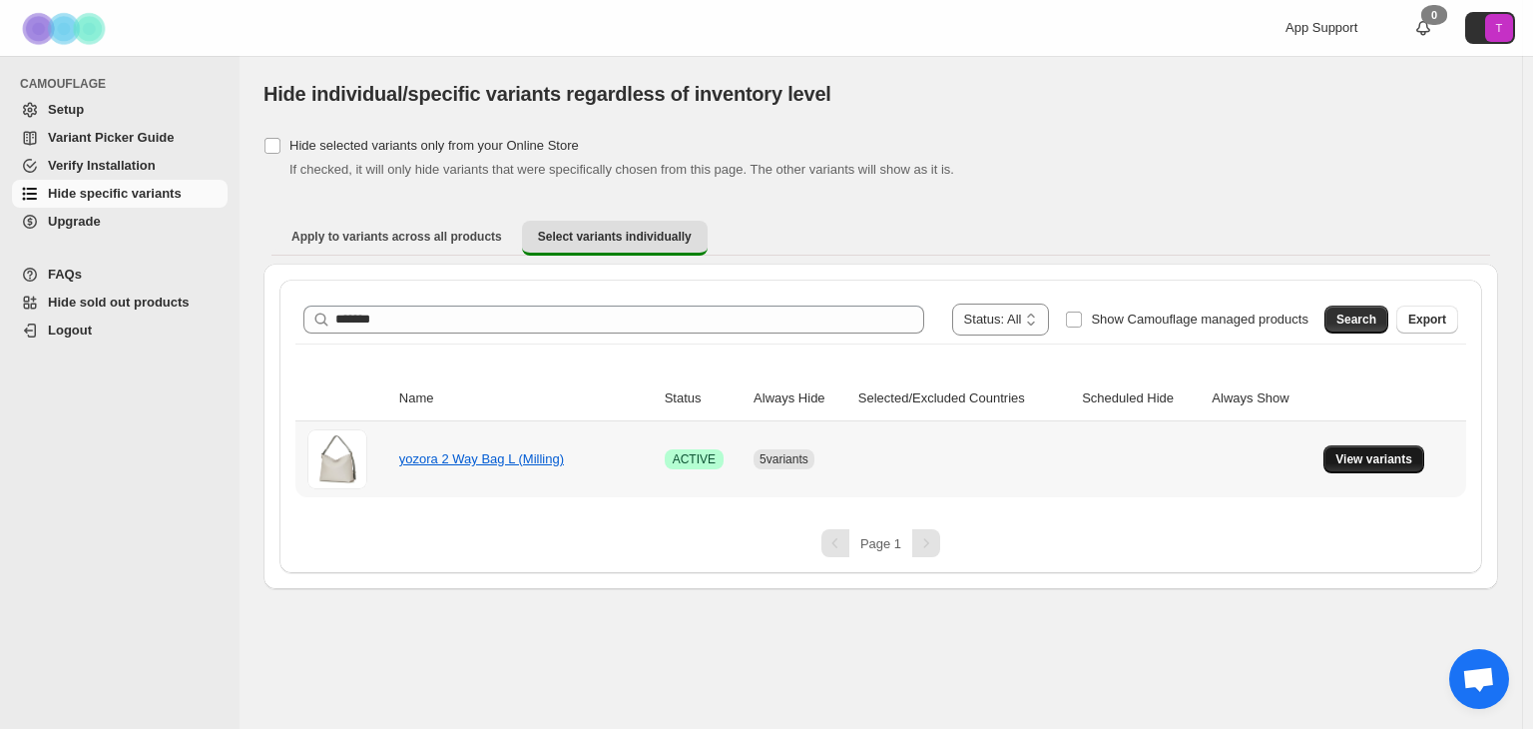
click at [1363, 452] on span "View variants" at bounding box center [1373, 459] width 77 height 16
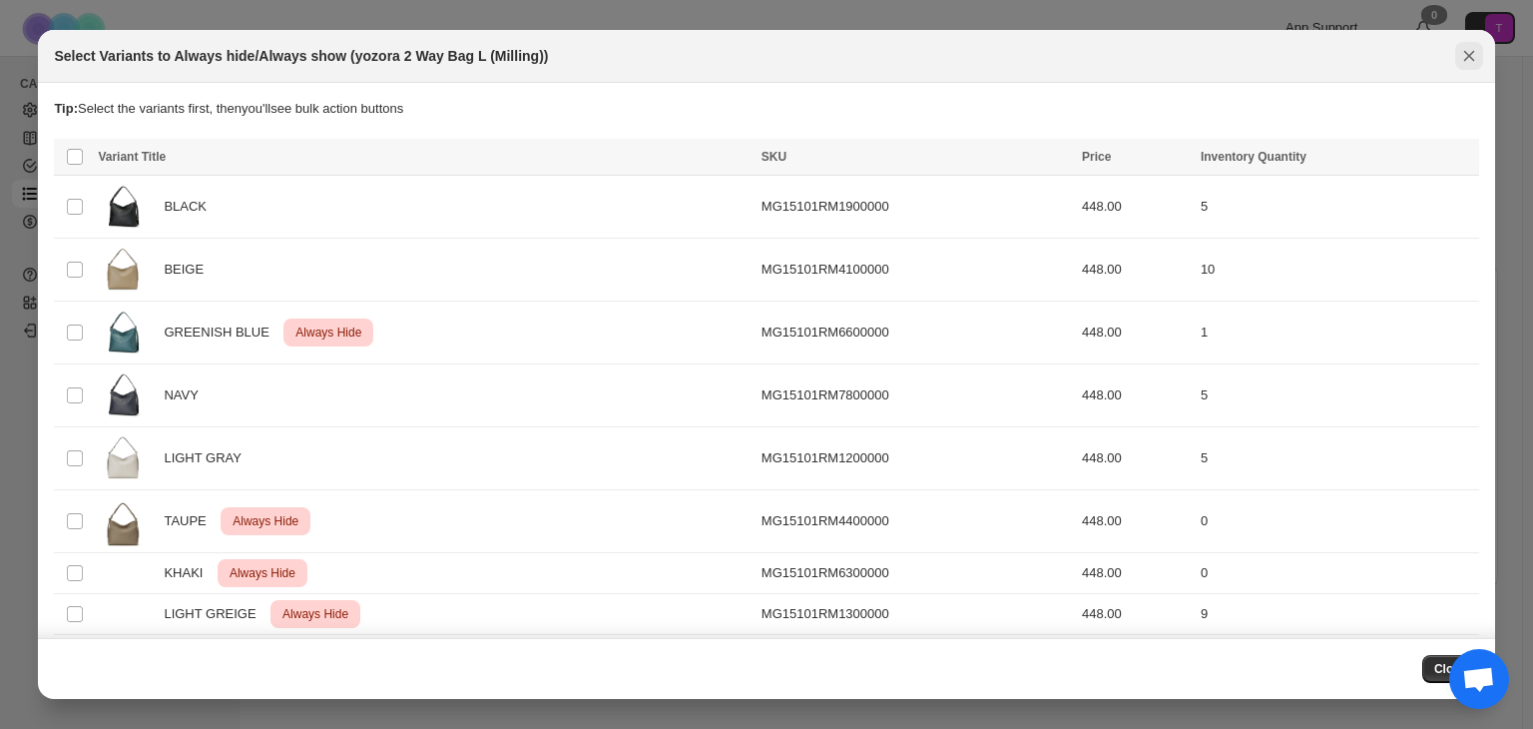
click at [1469, 62] on icon "Close" at bounding box center [1469, 56] width 20 height 20
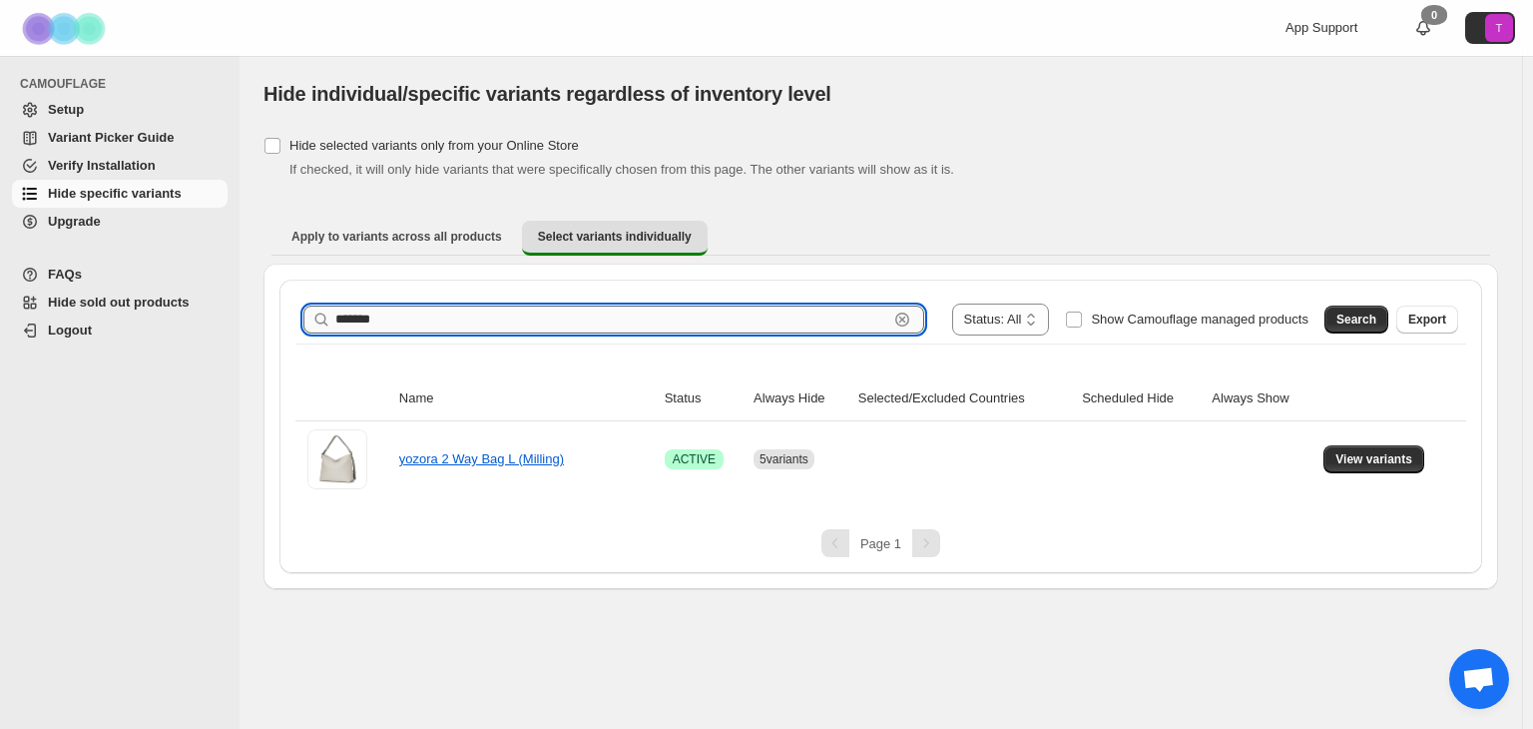
click at [391, 327] on input "*******" at bounding box center [611, 319] width 553 height 28
type input "*********"
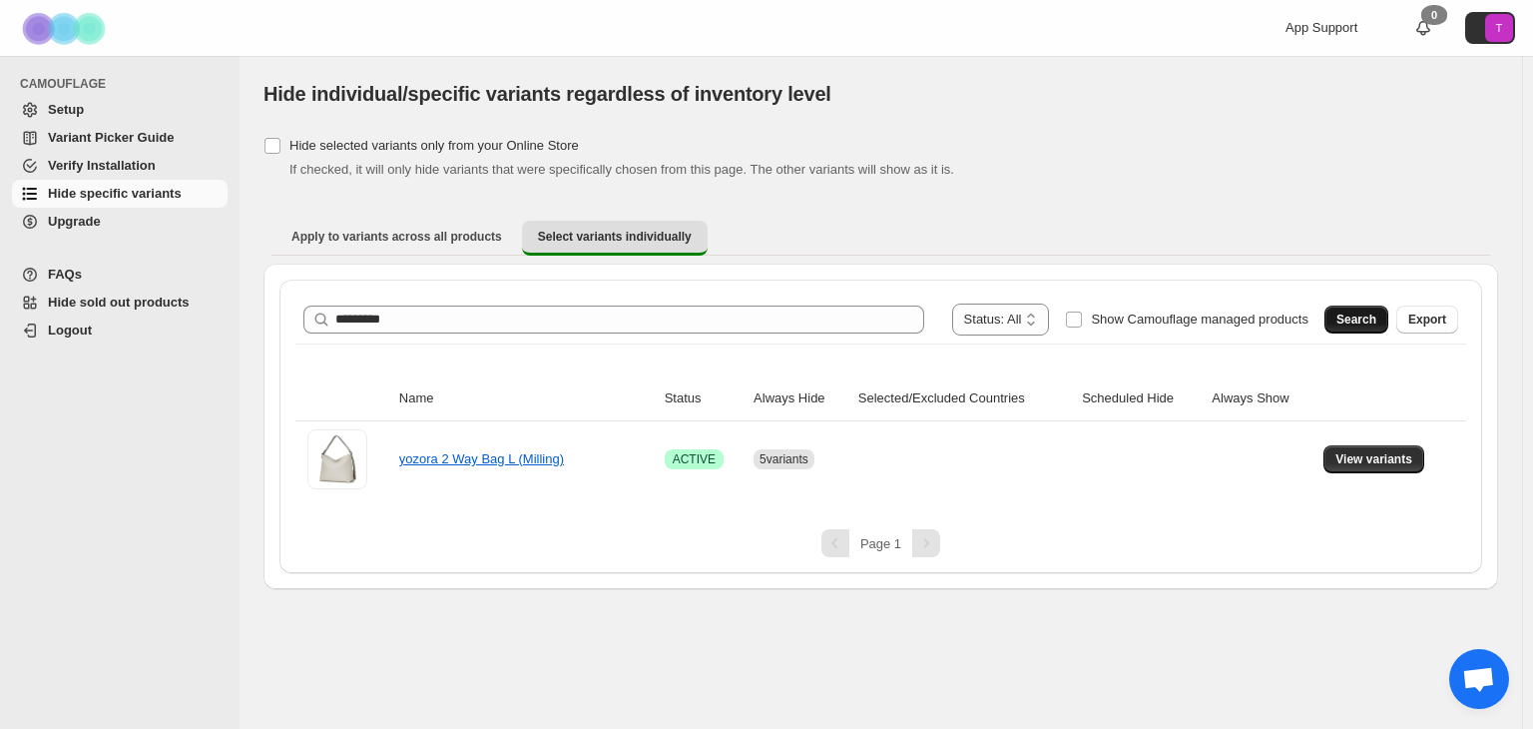
click at [1346, 316] on span "Search" at bounding box center [1356, 319] width 40 height 16
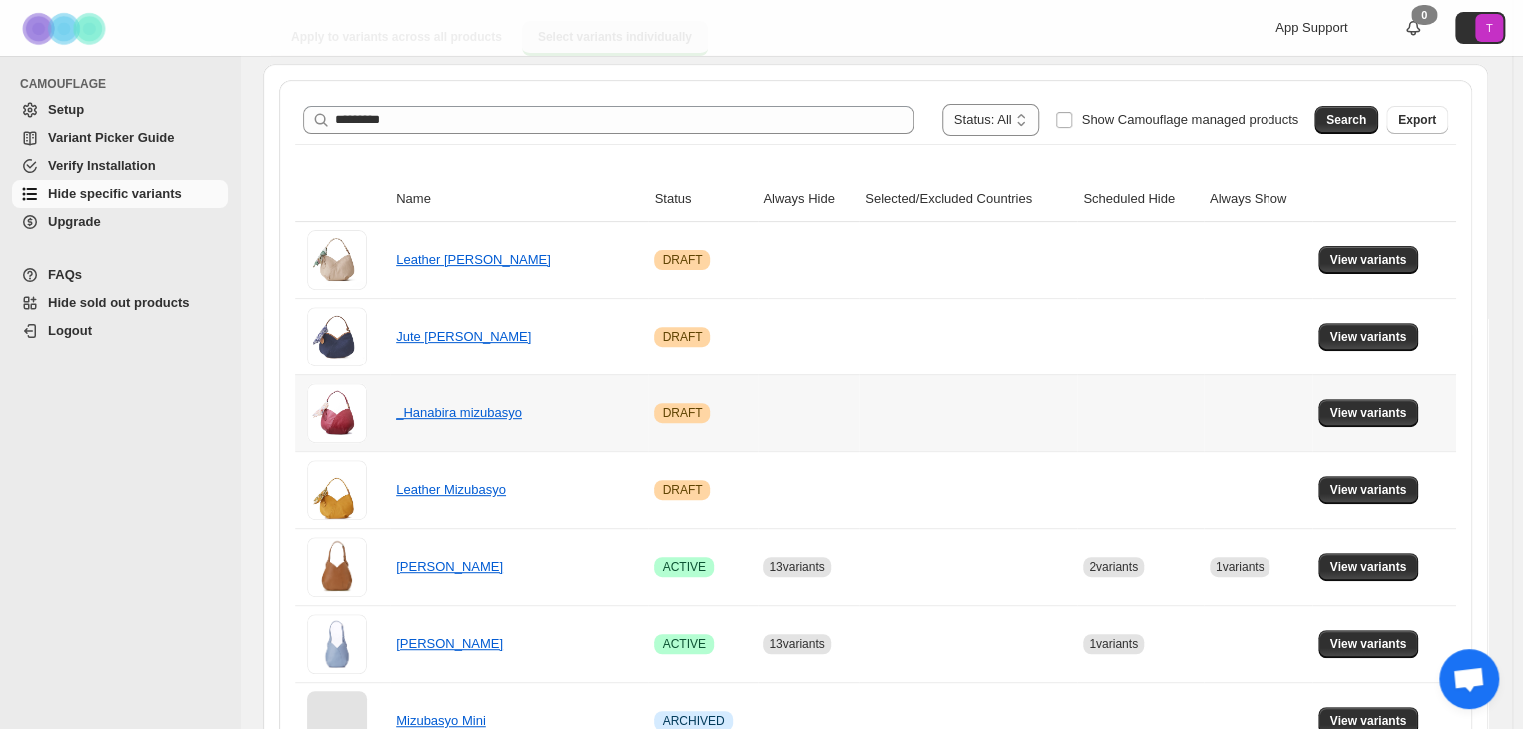
scroll to position [399, 0]
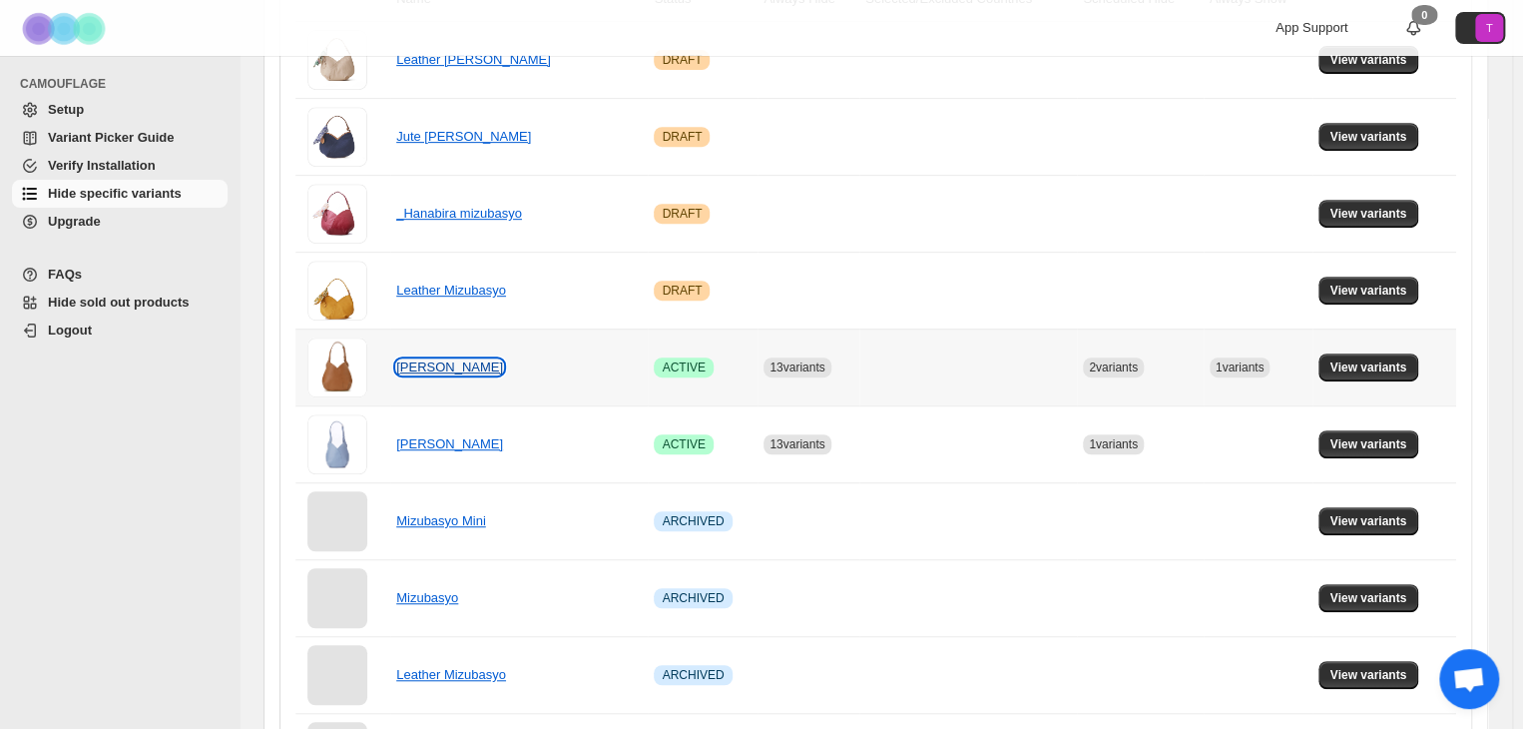
click at [431, 364] on link "Mizubasyo M" at bounding box center [449, 366] width 107 height 15
click at [1392, 368] on span "View variants" at bounding box center [1368, 367] width 77 height 16
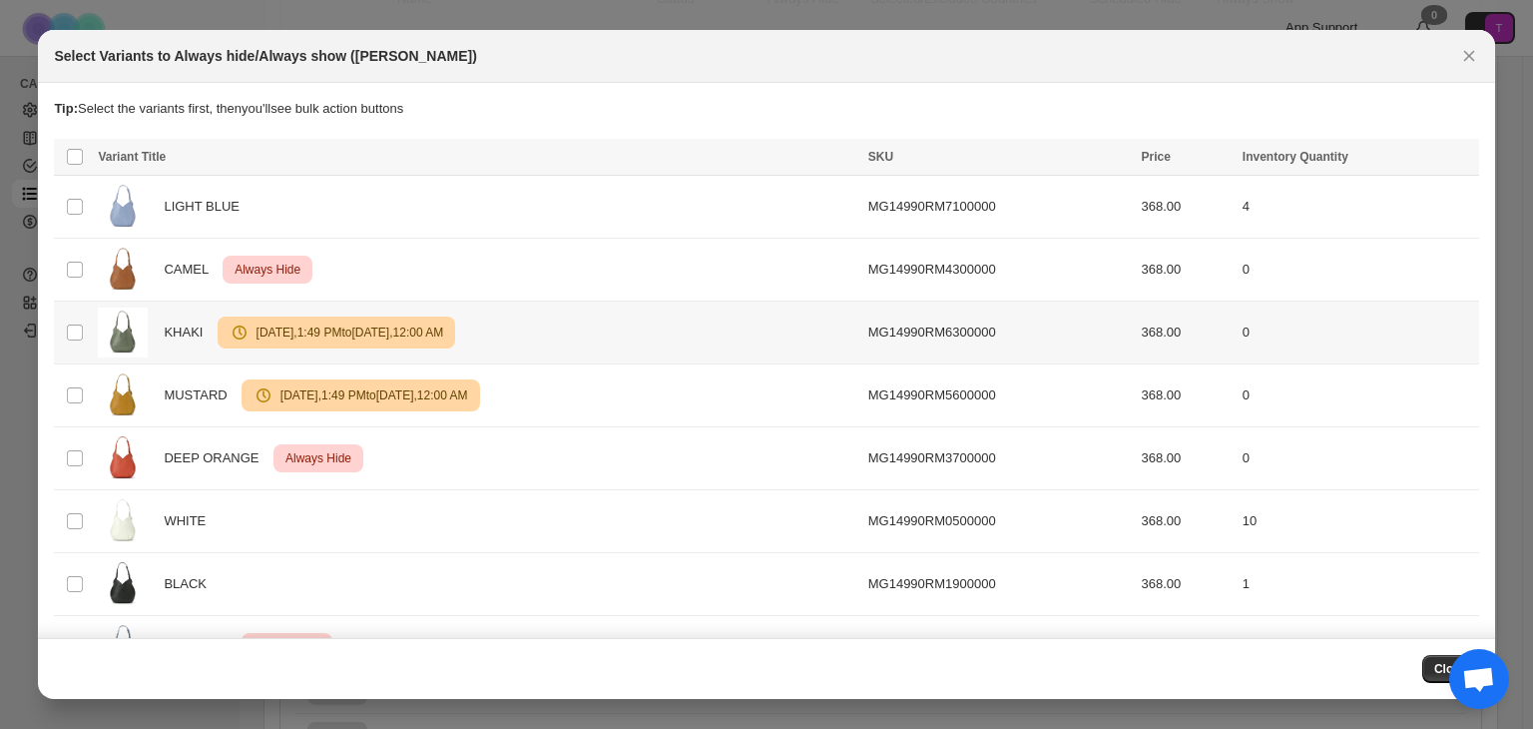
click at [320, 334] on span "Aug 12 2024 , 1:49 PM to Aug 16 2024 , 12:00 AM" at bounding box center [347, 332] width 194 height 16
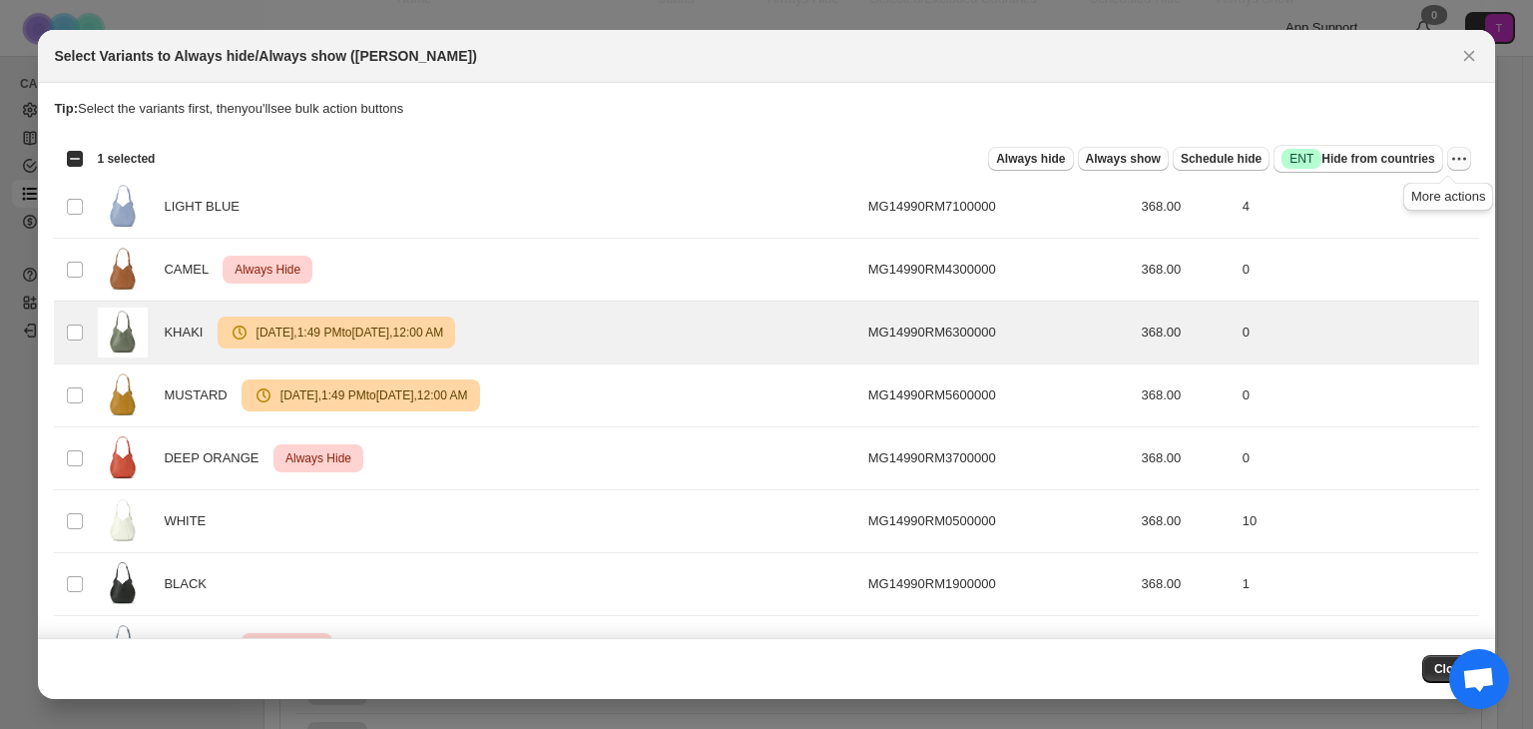
click at [1452, 164] on icon "More actions" at bounding box center [1459, 159] width 20 height 20
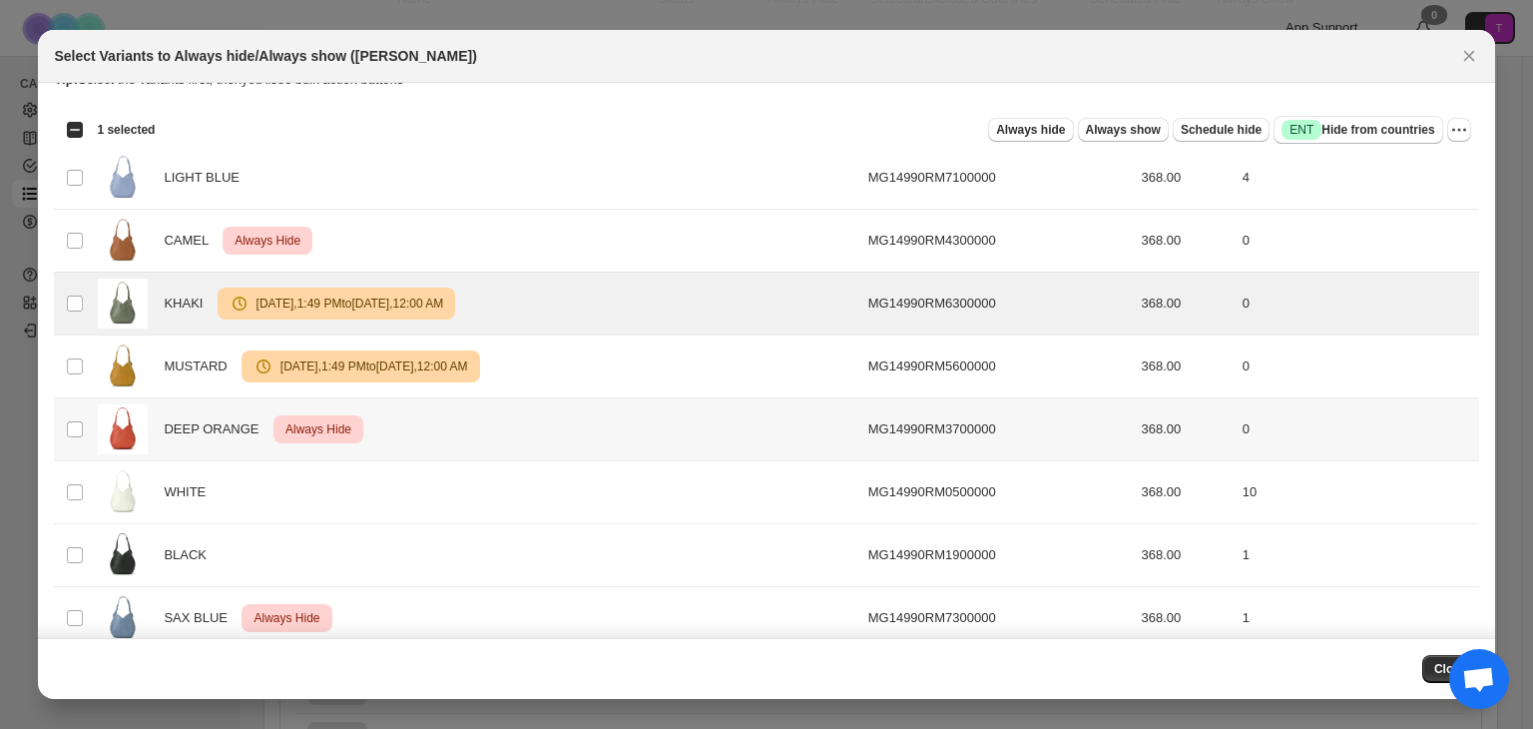
scroll to position [0, 0]
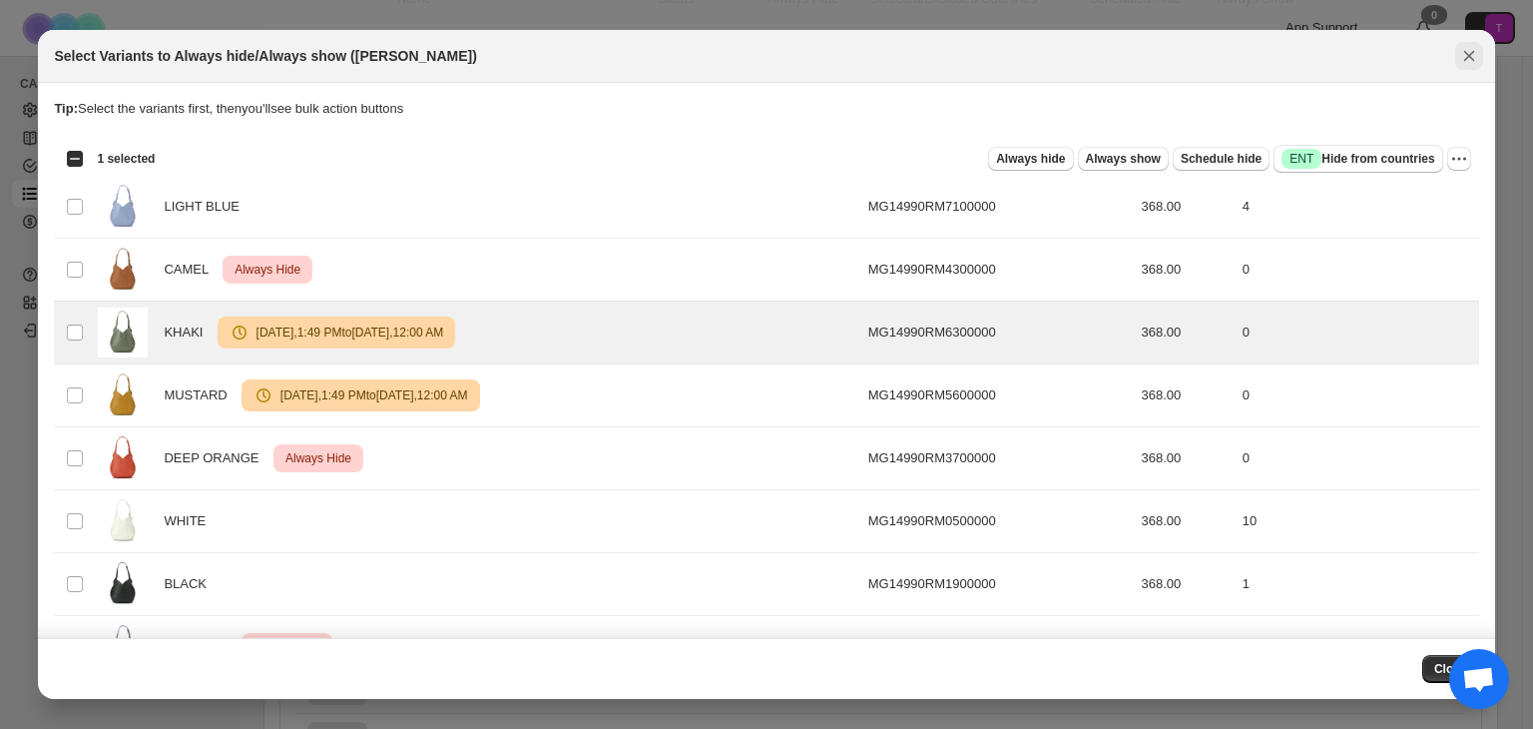
click at [1462, 64] on icon "Close" at bounding box center [1469, 56] width 20 height 20
